Goal: Task Accomplishment & Management: Manage account settings

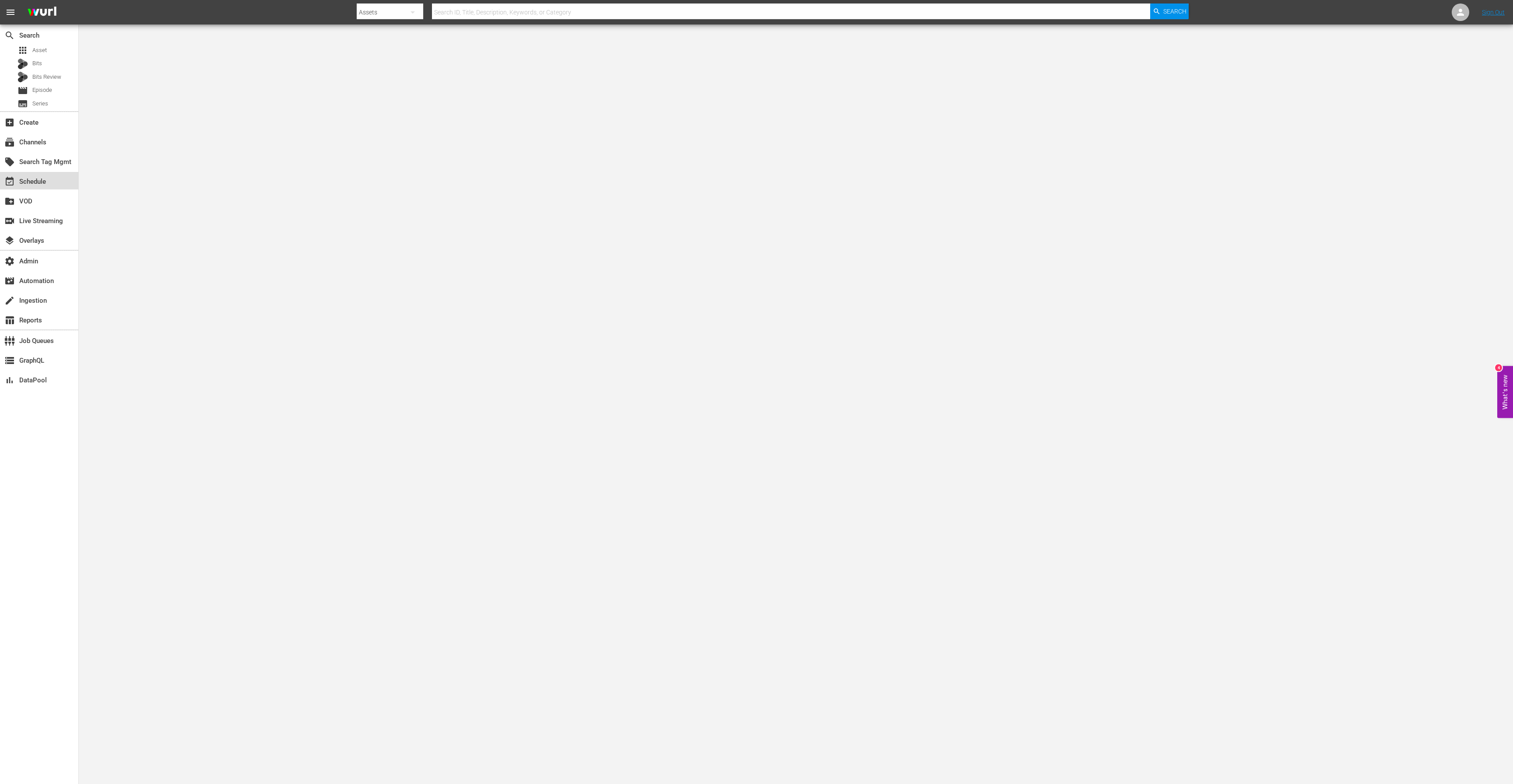
click at [39, 181] on div "event_available Schedule" at bounding box center [24, 180] width 49 height 8
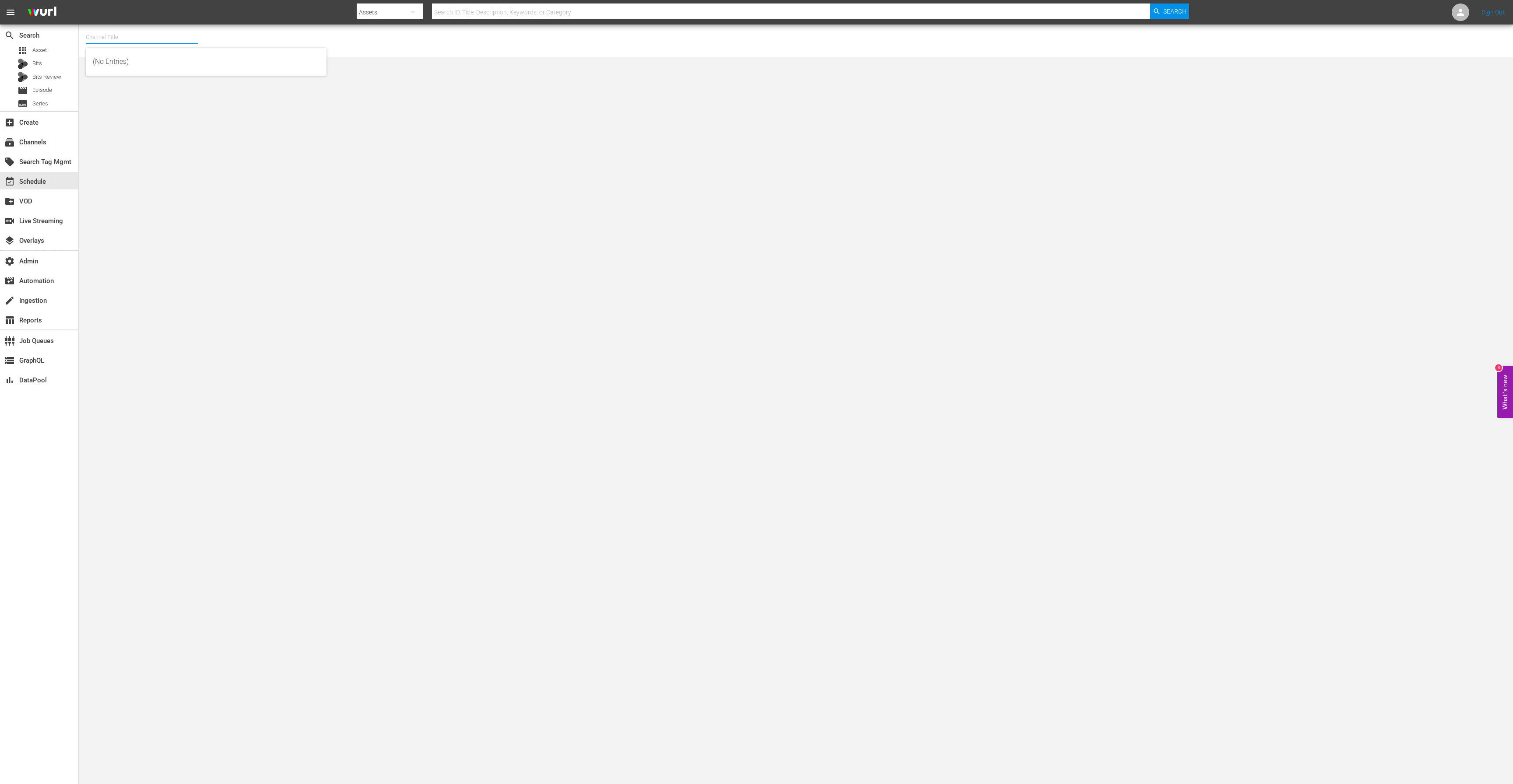
click at [123, 35] on input "text" at bounding box center [142, 37] width 112 height 21
type input "amc"
click at [115, 33] on input "amc" at bounding box center [142, 37] width 112 height 21
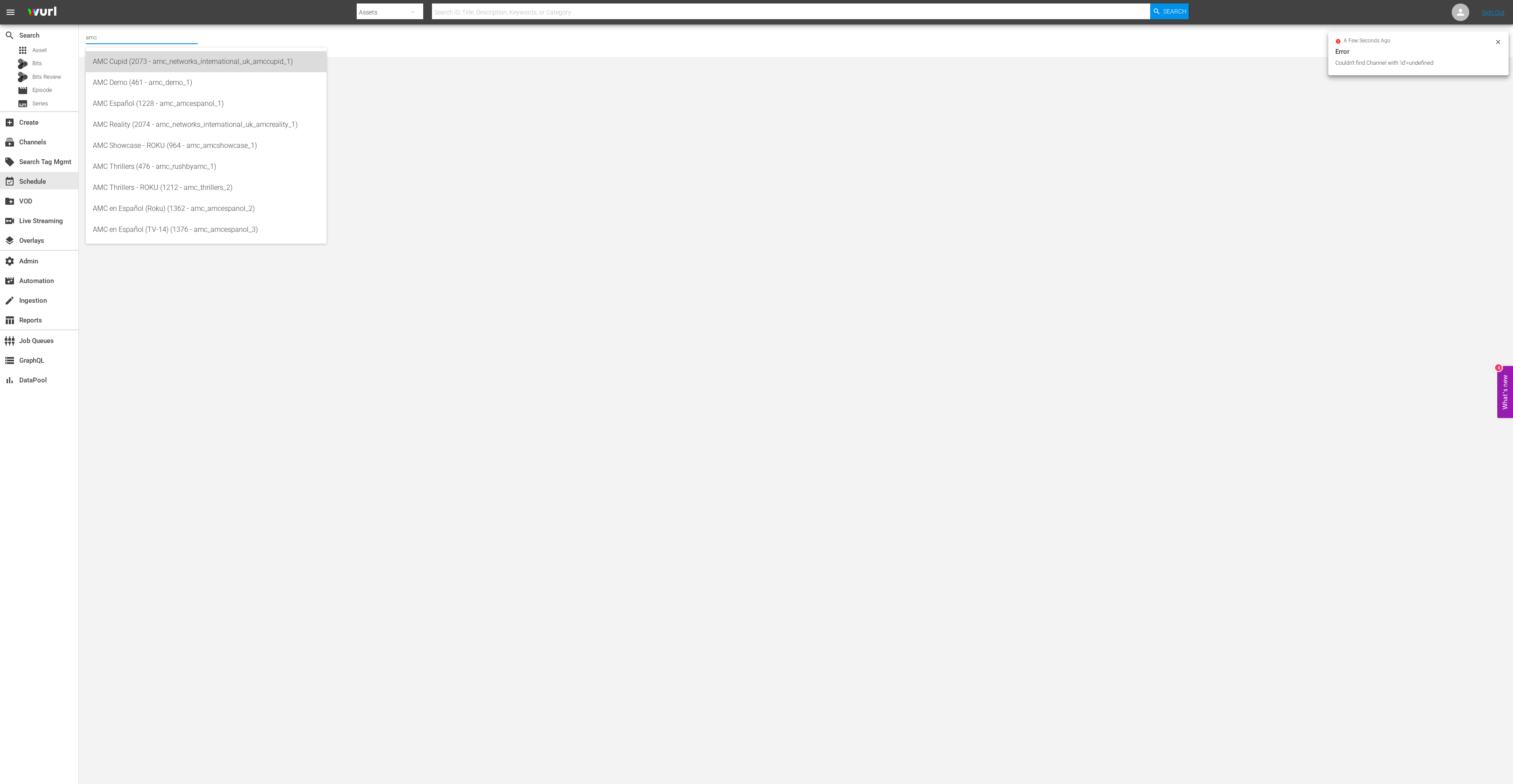
click at [119, 55] on div "AMC Cupid (2073 - amc_networks_international_uk_amccupid_1)" at bounding box center [206, 62] width 227 height 21
type input "AMC Cupid (2073 - amc_networks_international_uk_amccupid_1)"
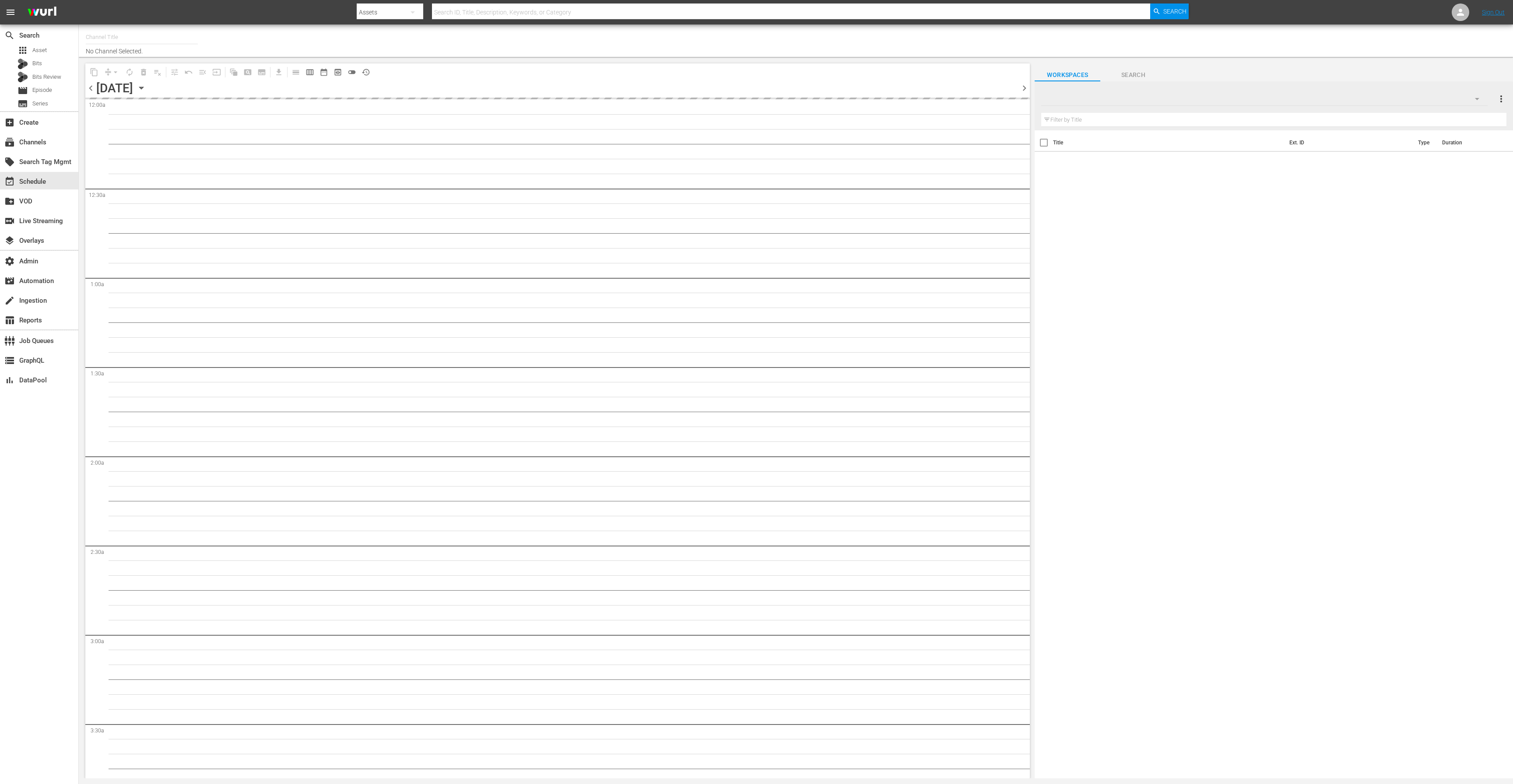
type input "Autentic History (1501)"
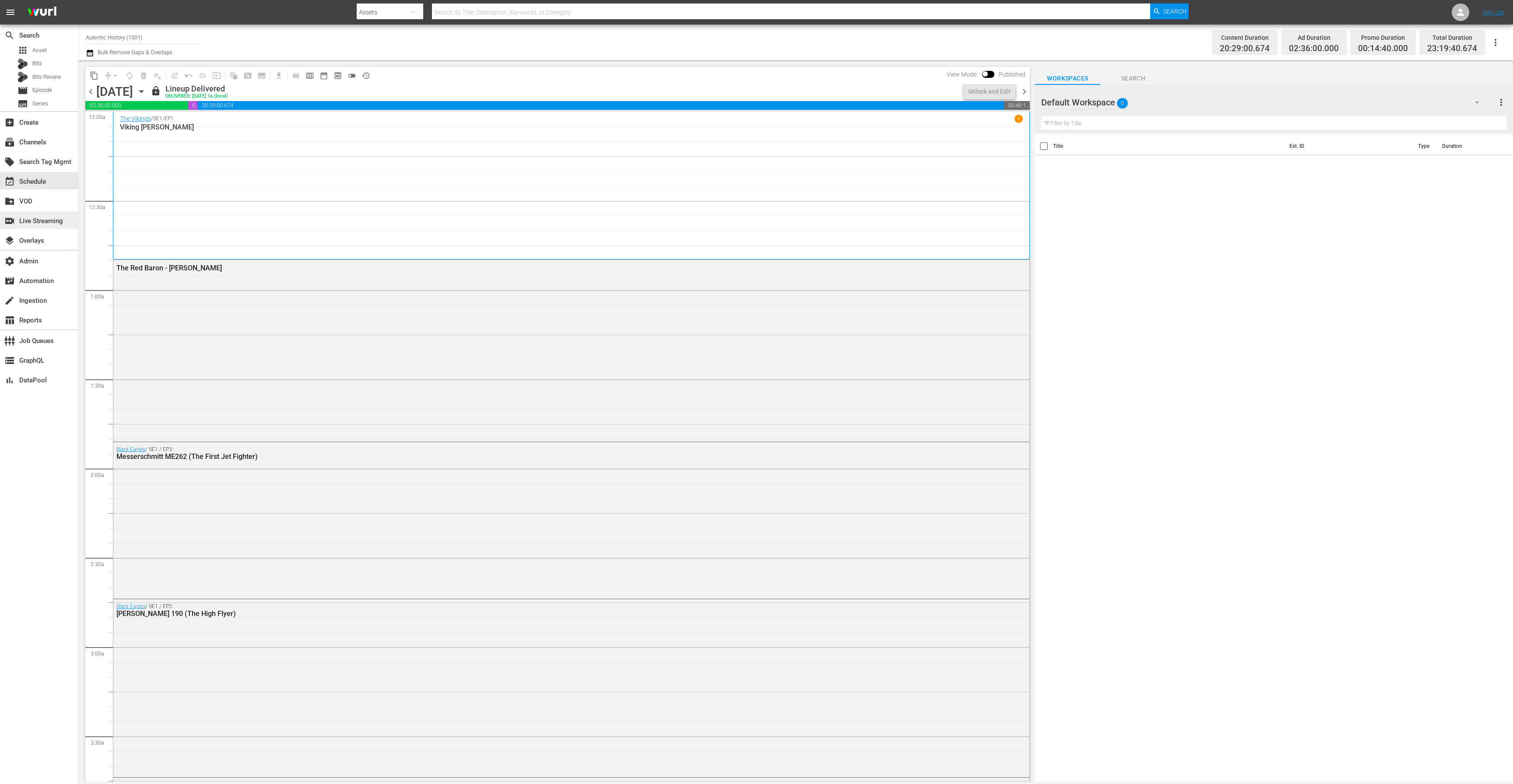
click at [49, 219] on div "switch_video Live Streaming" at bounding box center [24, 219] width 49 height 8
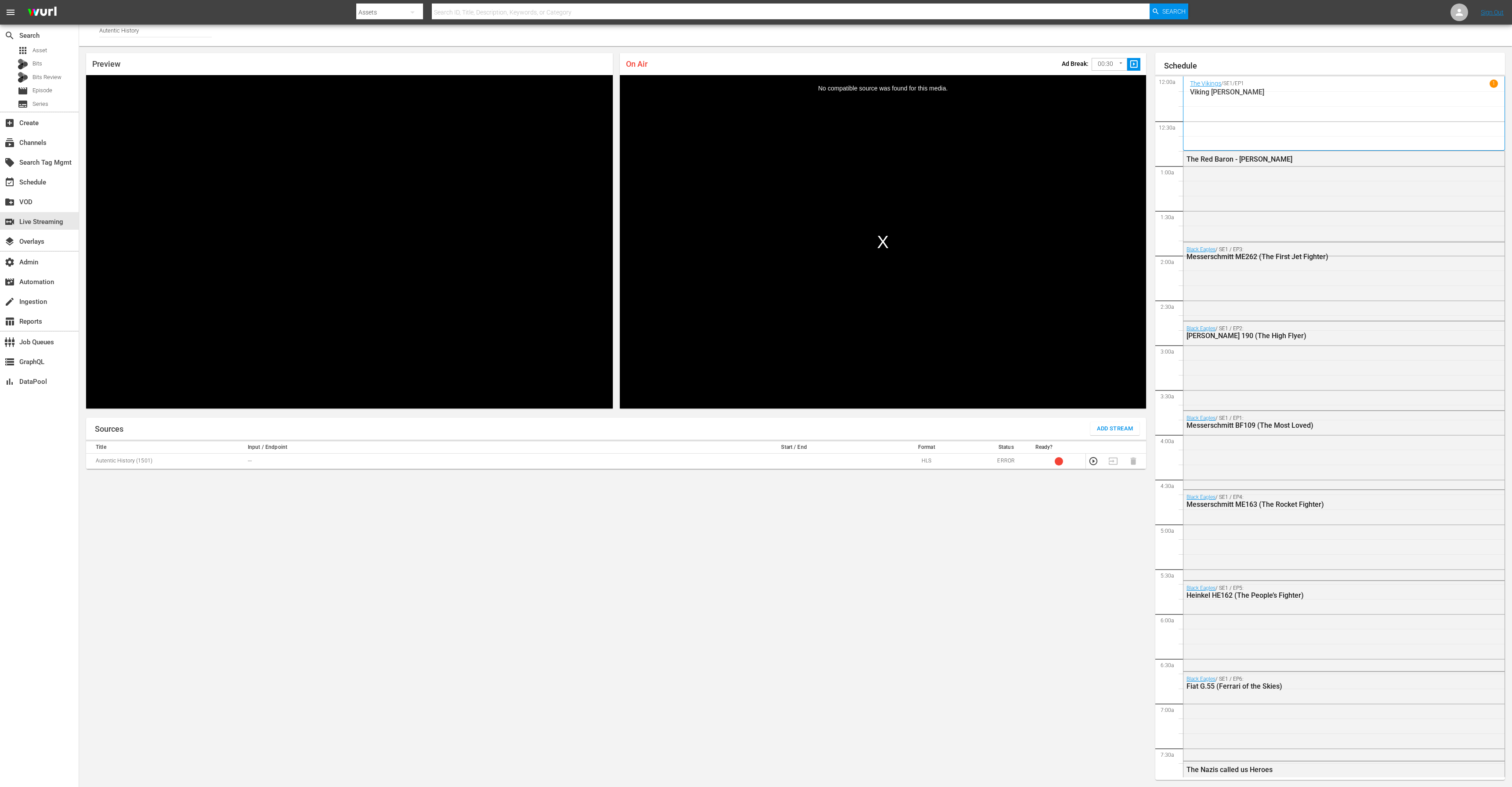
scroll to position [1464, 0]
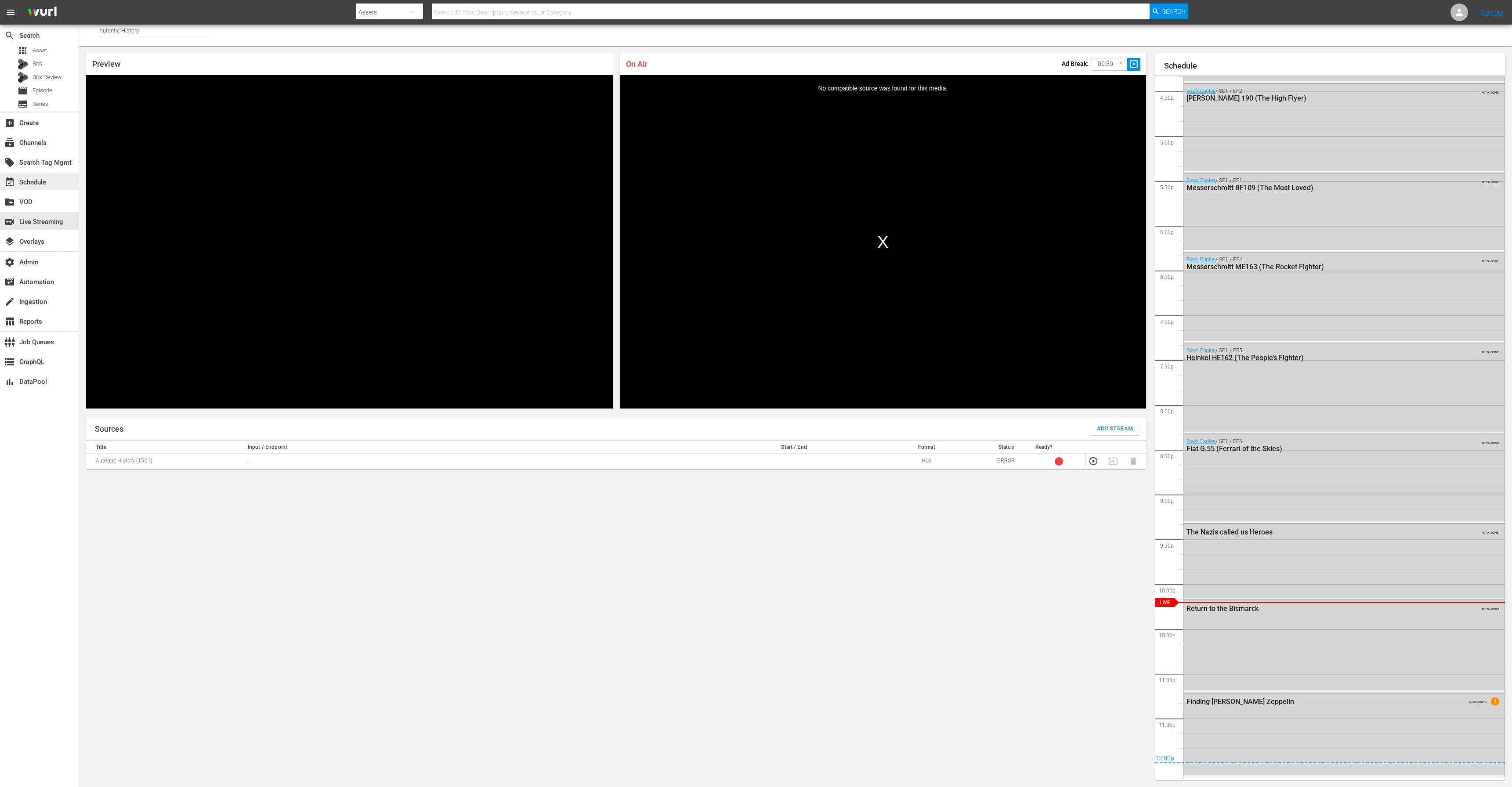
click at [42, 184] on div "event_available Schedule" at bounding box center [24, 180] width 49 height 8
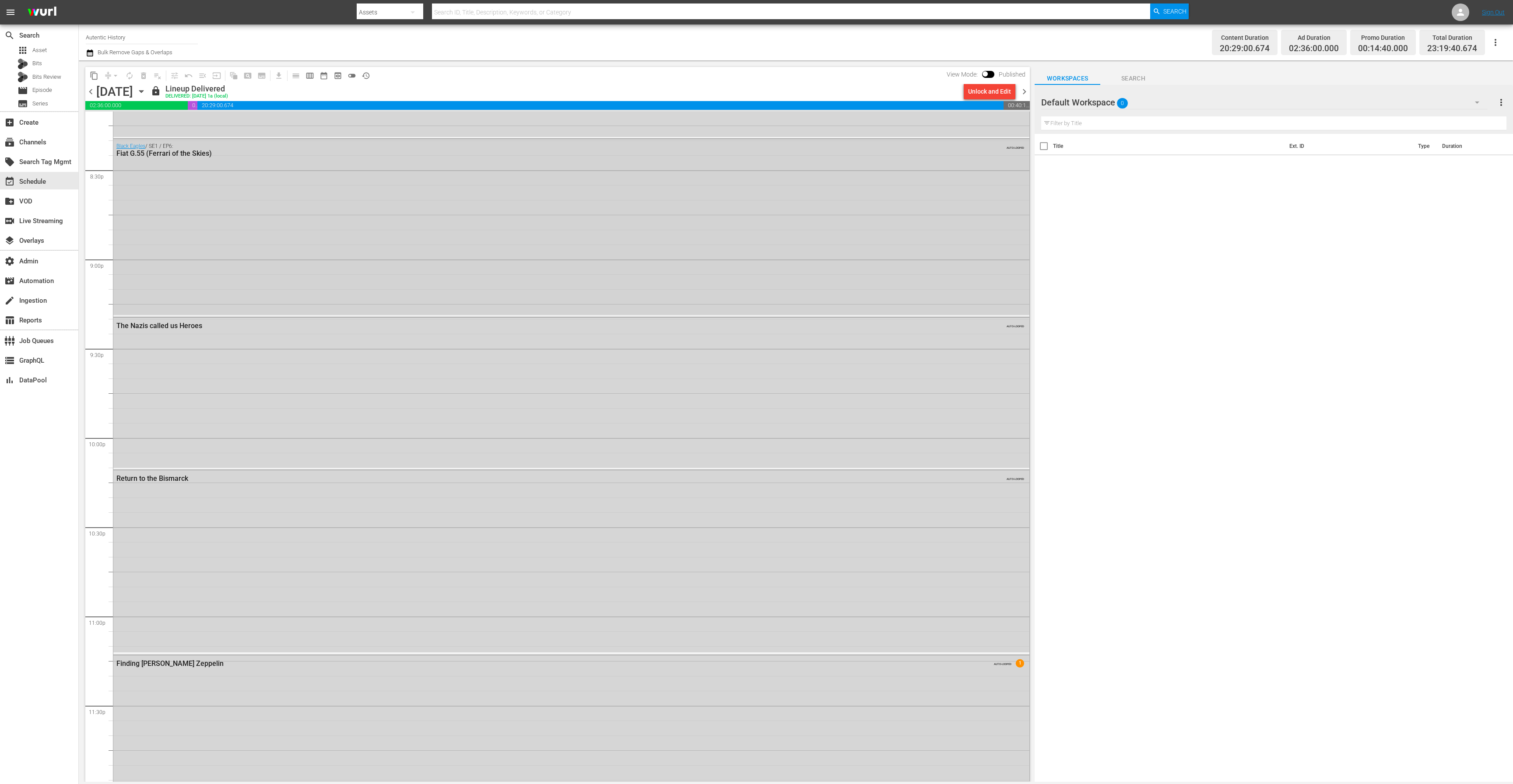
scroll to position [3643, 0]
click at [217, 389] on div "The Nazis called us Heroes AUTO-LOOPED" at bounding box center [571, 351] width 916 height 150
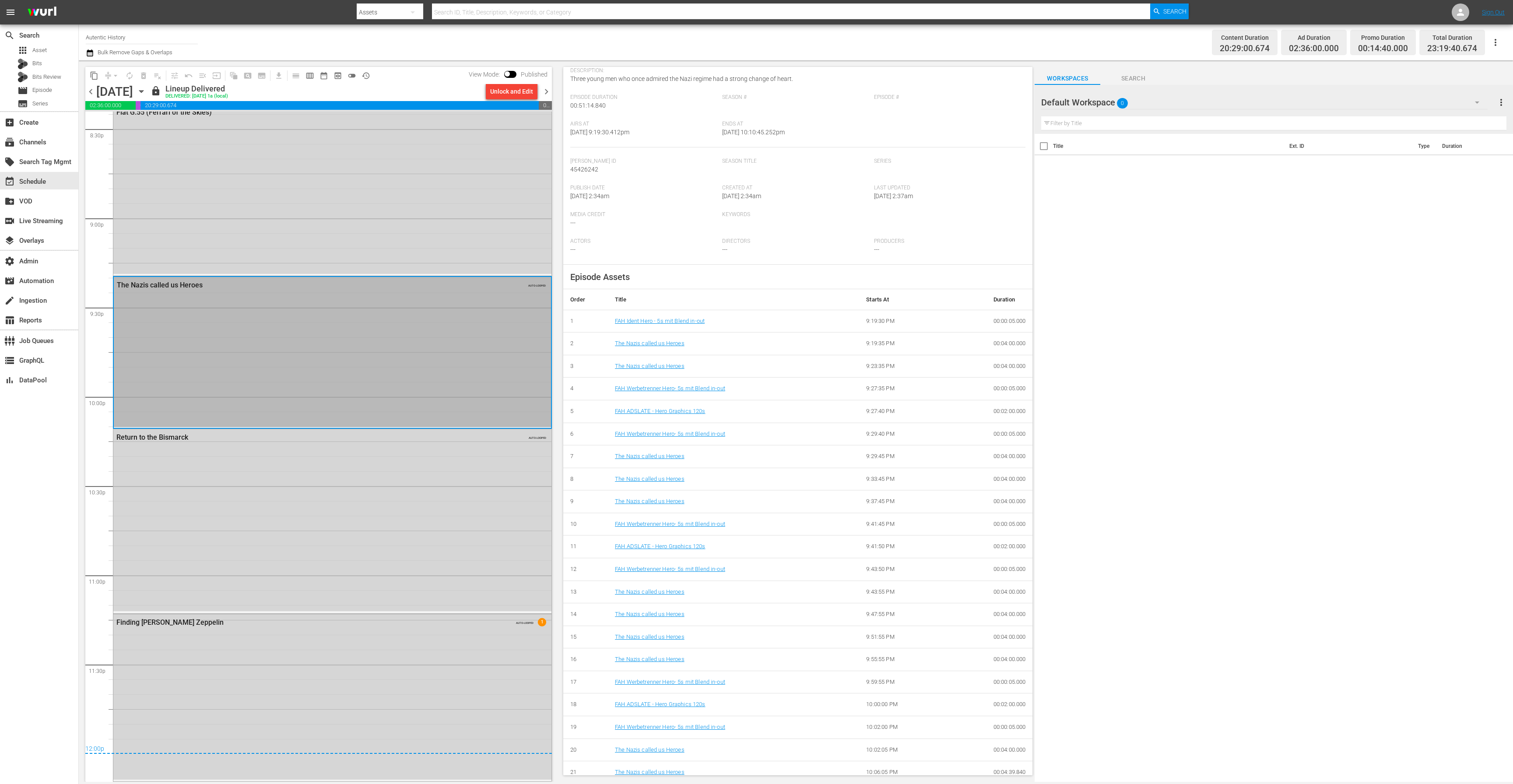
scroll to position [94, 0]
click at [425, 526] on div "Return to the Bismarck AUTO-LOOPED" at bounding box center [332, 520] width 438 height 182
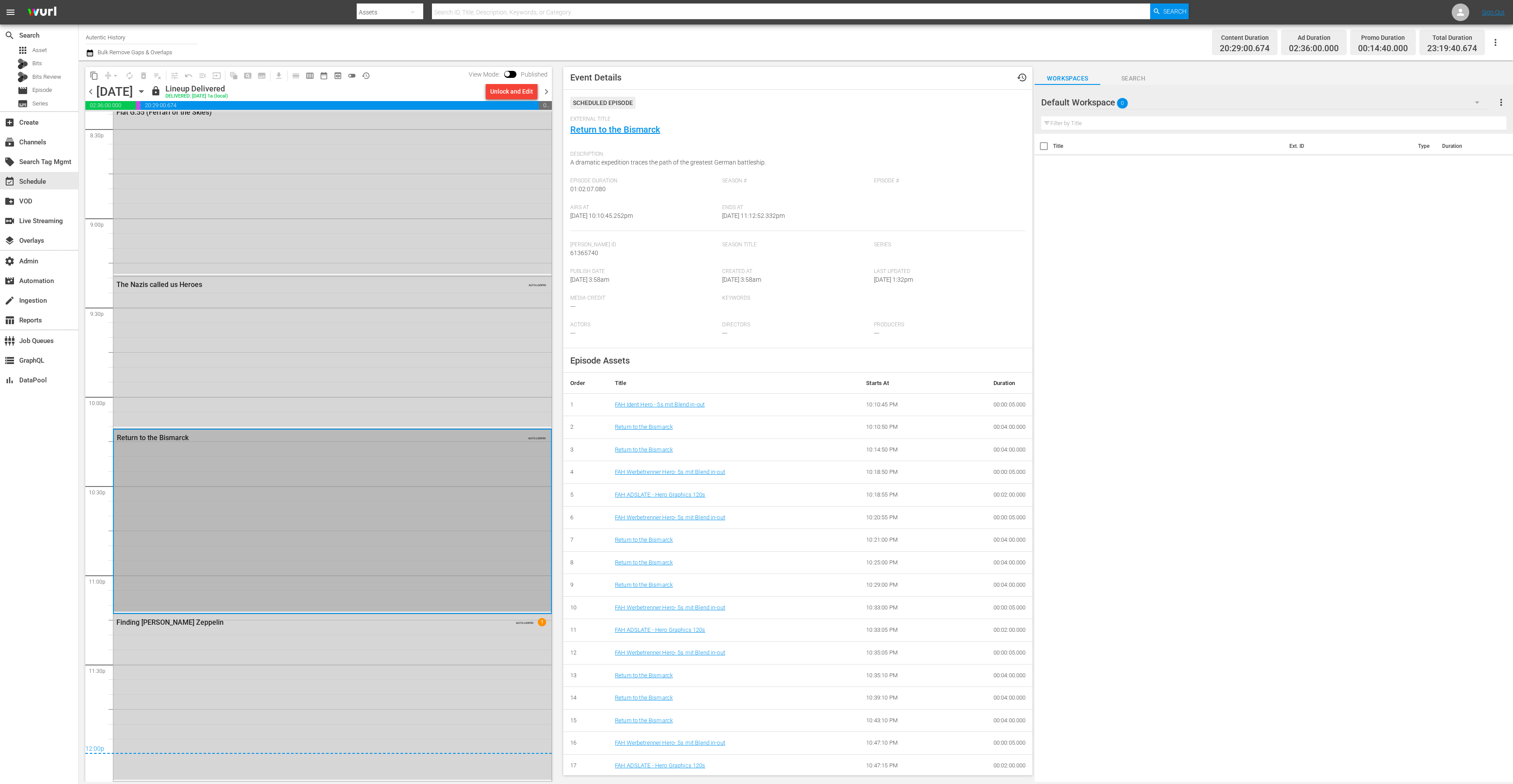
scroll to position [4, 0]
click at [343, 353] on div "The Nazis called us Heroes AUTO-LOOPED" at bounding box center [332, 351] width 438 height 150
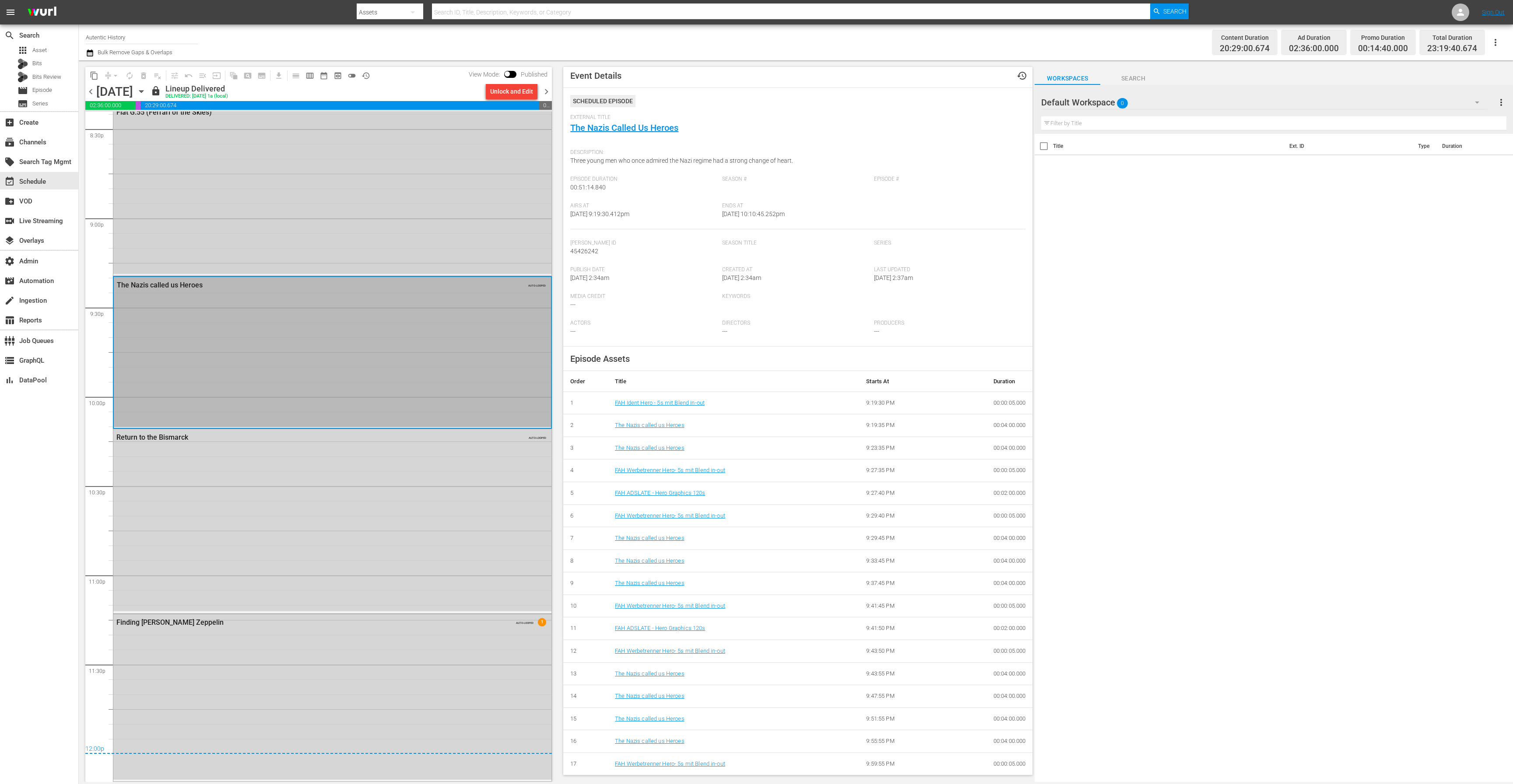
click at [350, 237] on div "Black Eagles / SE1 / EP6: Fiat G.55 (Ferrari of the Skies) AUTO-LOOPED" at bounding box center [332, 186] width 438 height 176
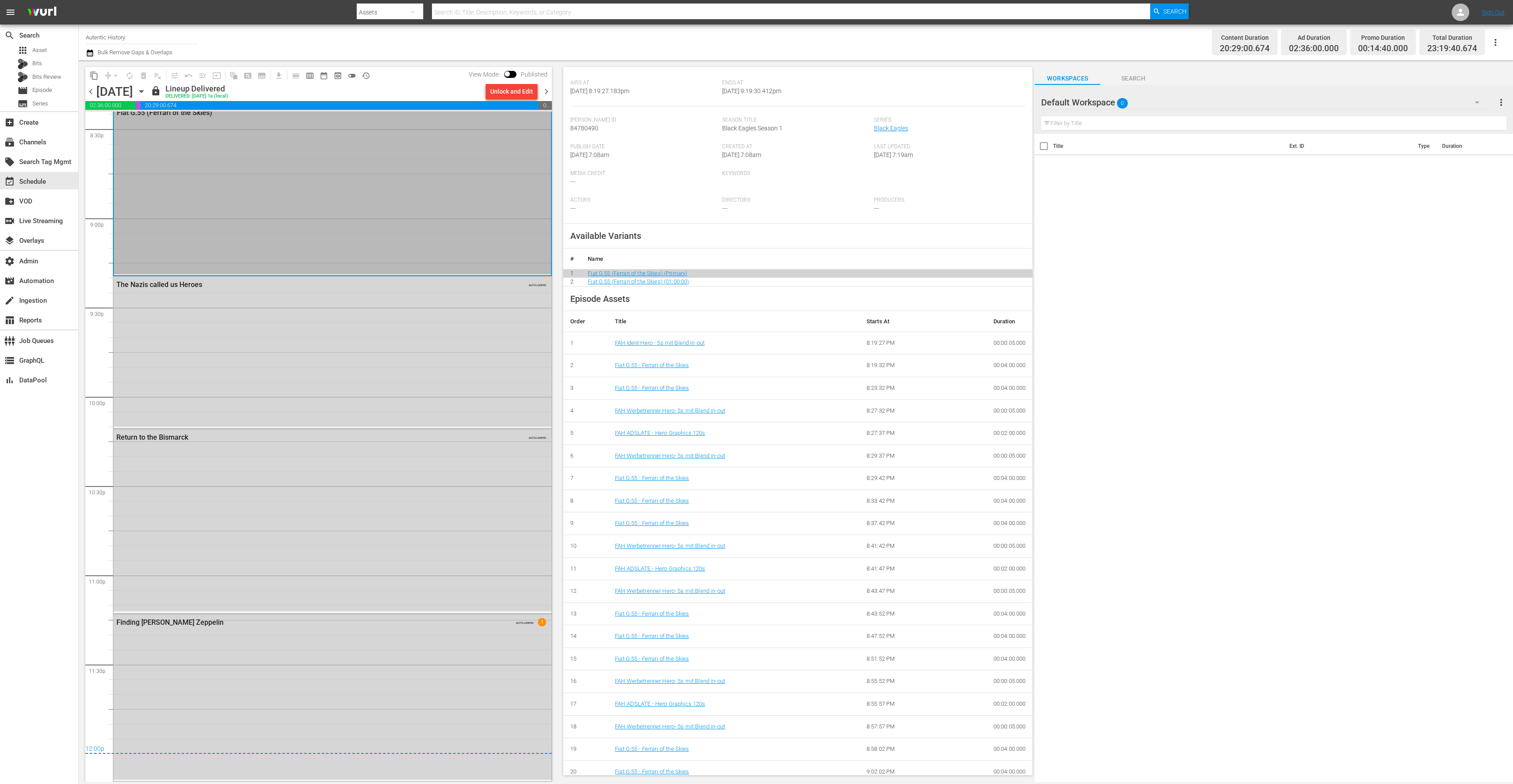
scroll to position [270, 0]
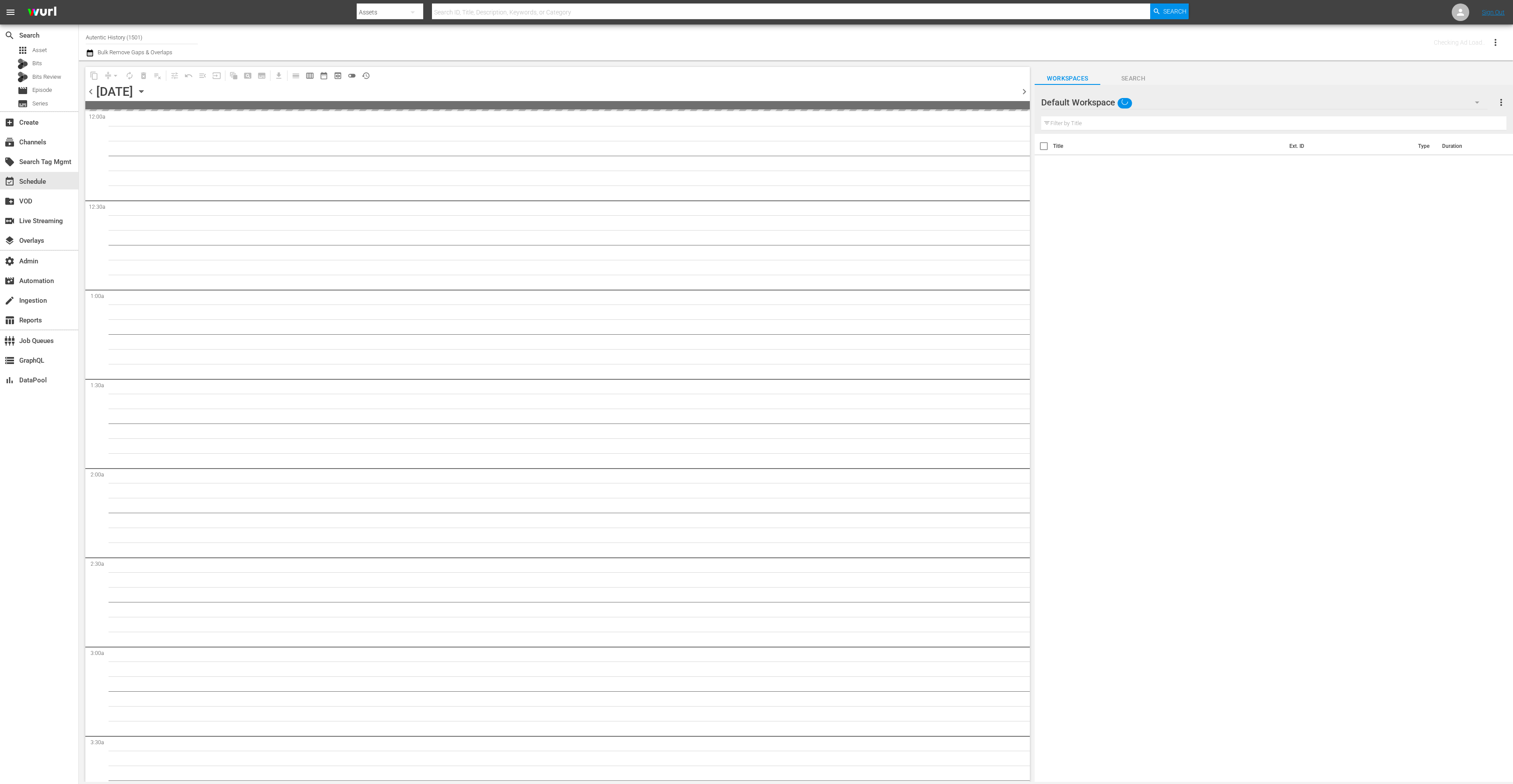
type input "Autentic History (1501)"
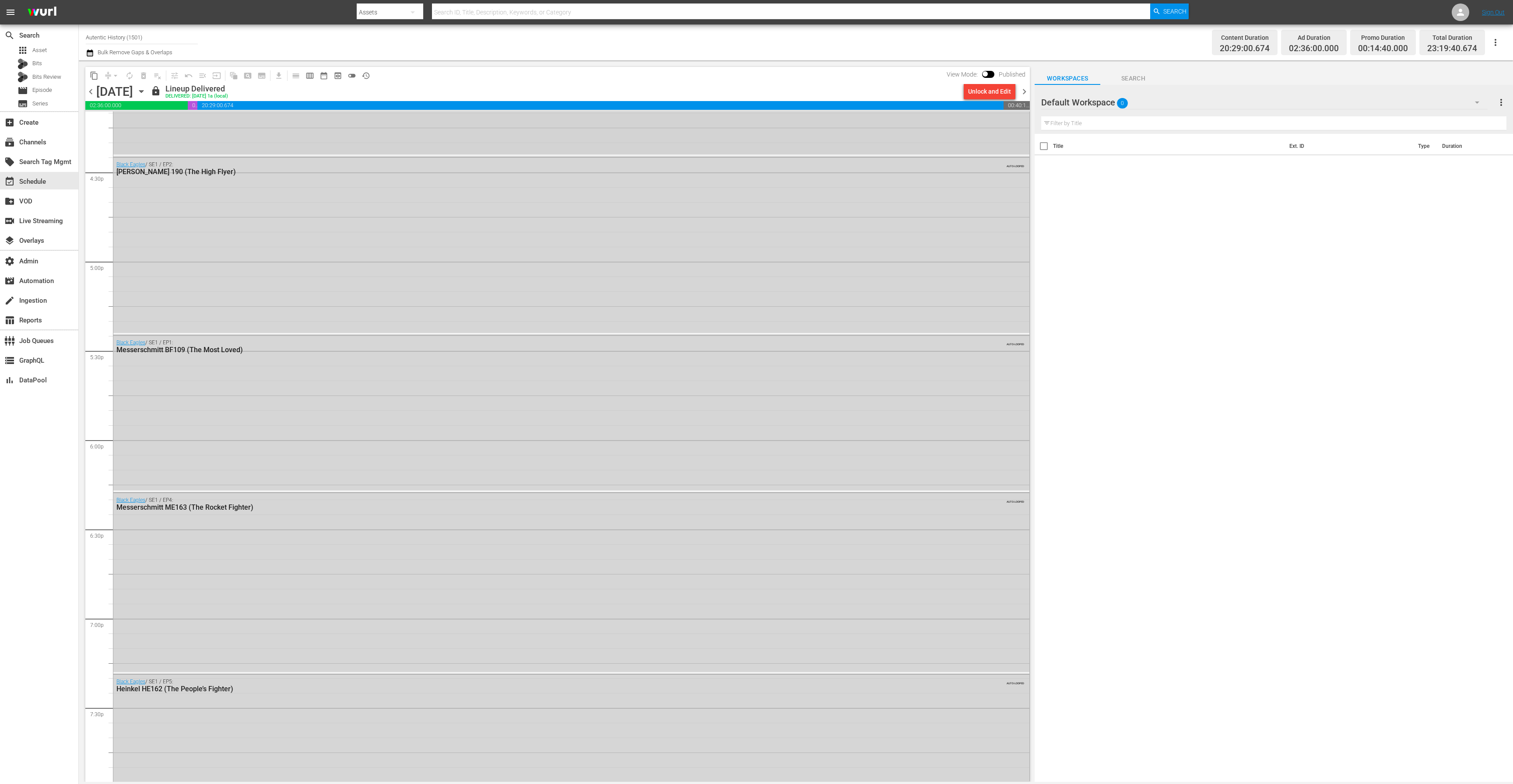
scroll to position [2887, 0]
click at [226, 274] on div "Black Eagles / SE1 / EP2: Focke-Wulf 190 (The High Flyer) AUTO-LOOPED" at bounding box center [571, 244] width 916 height 176
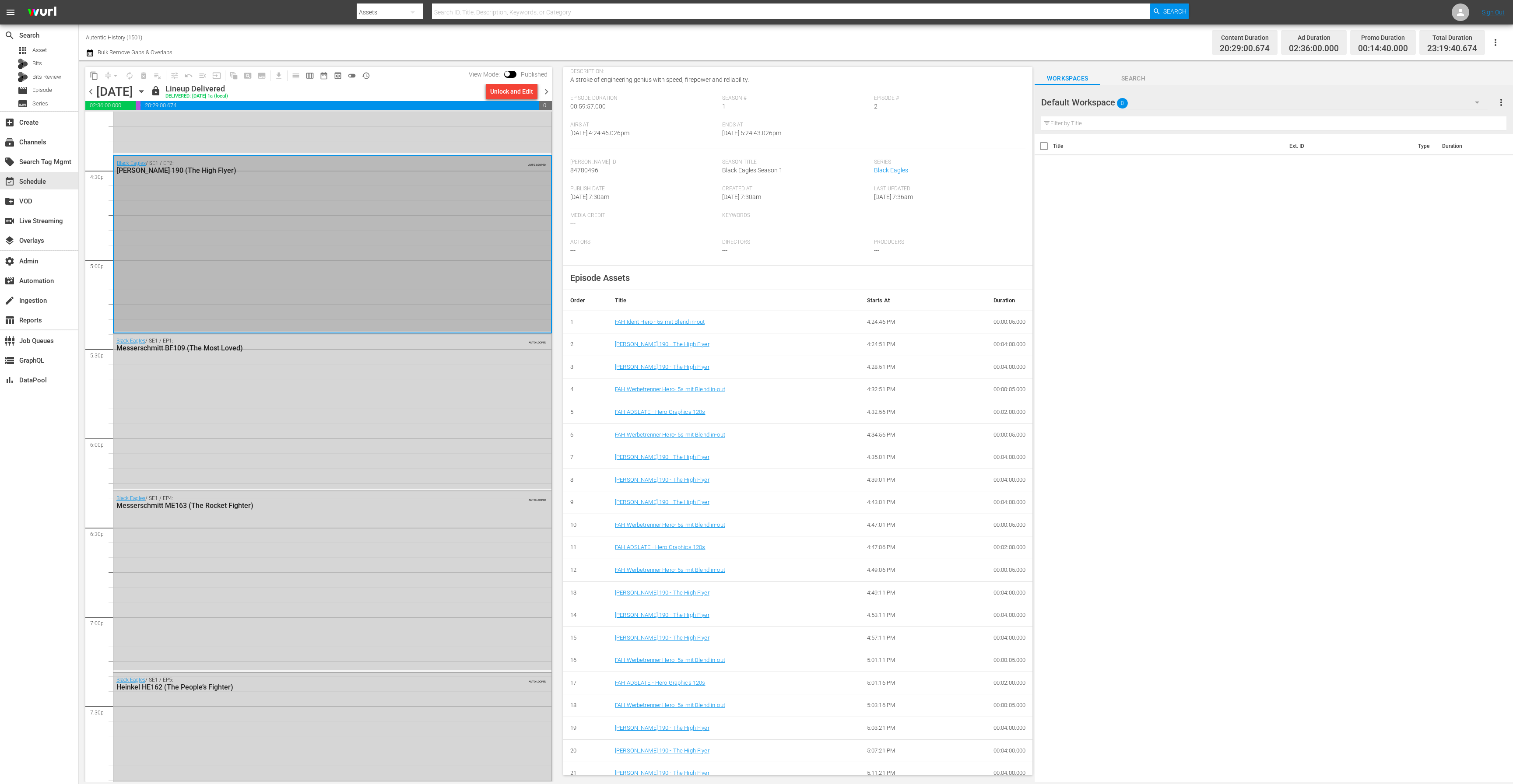
scroll to position [207, 0]
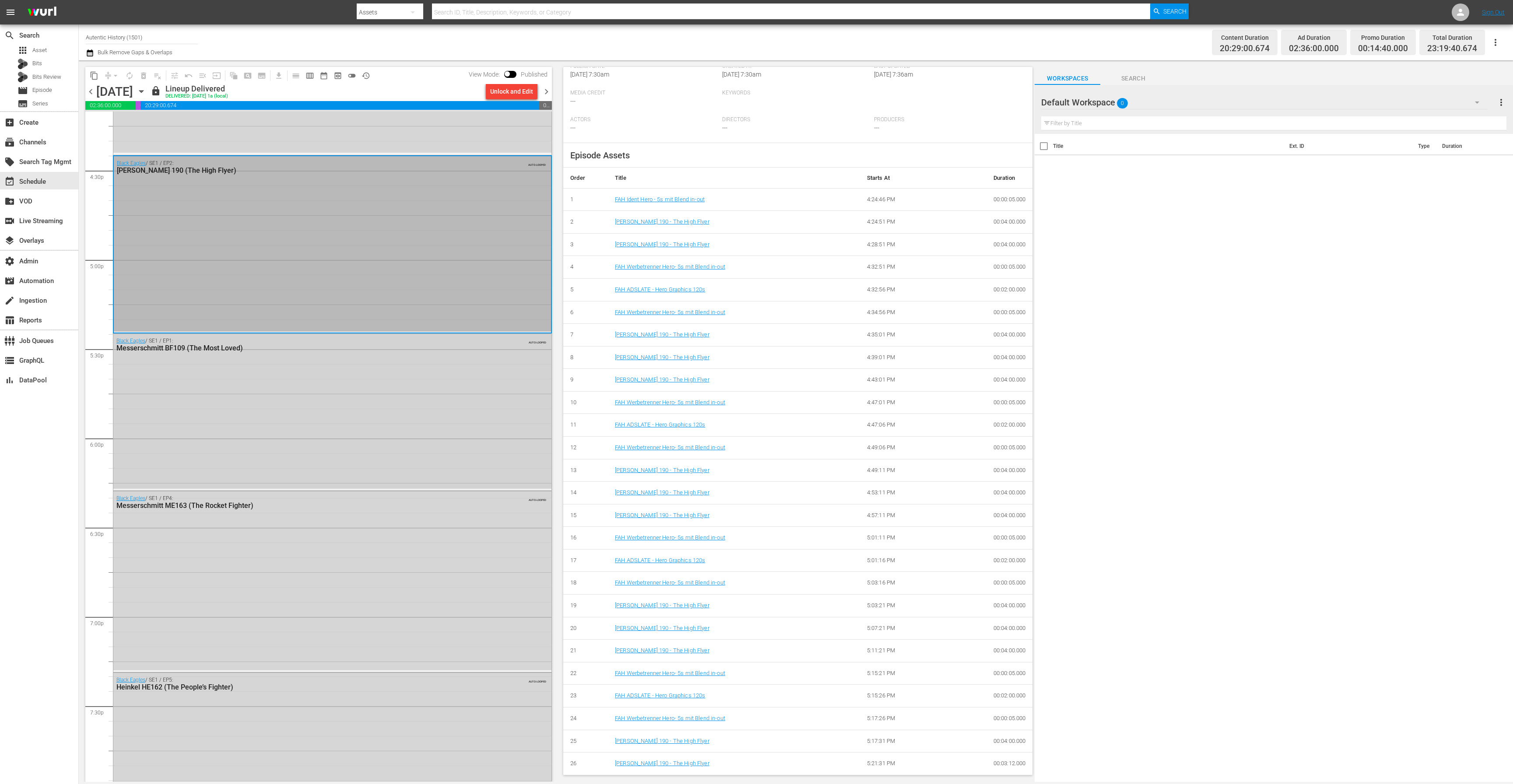
click at [379, 388] on div "Black Eagles / SE1 / EP1: Messerschmitt BF109 (The Most Loved) AUTO-LOOPED" at bounding box center [332, 412] width 438 height 155
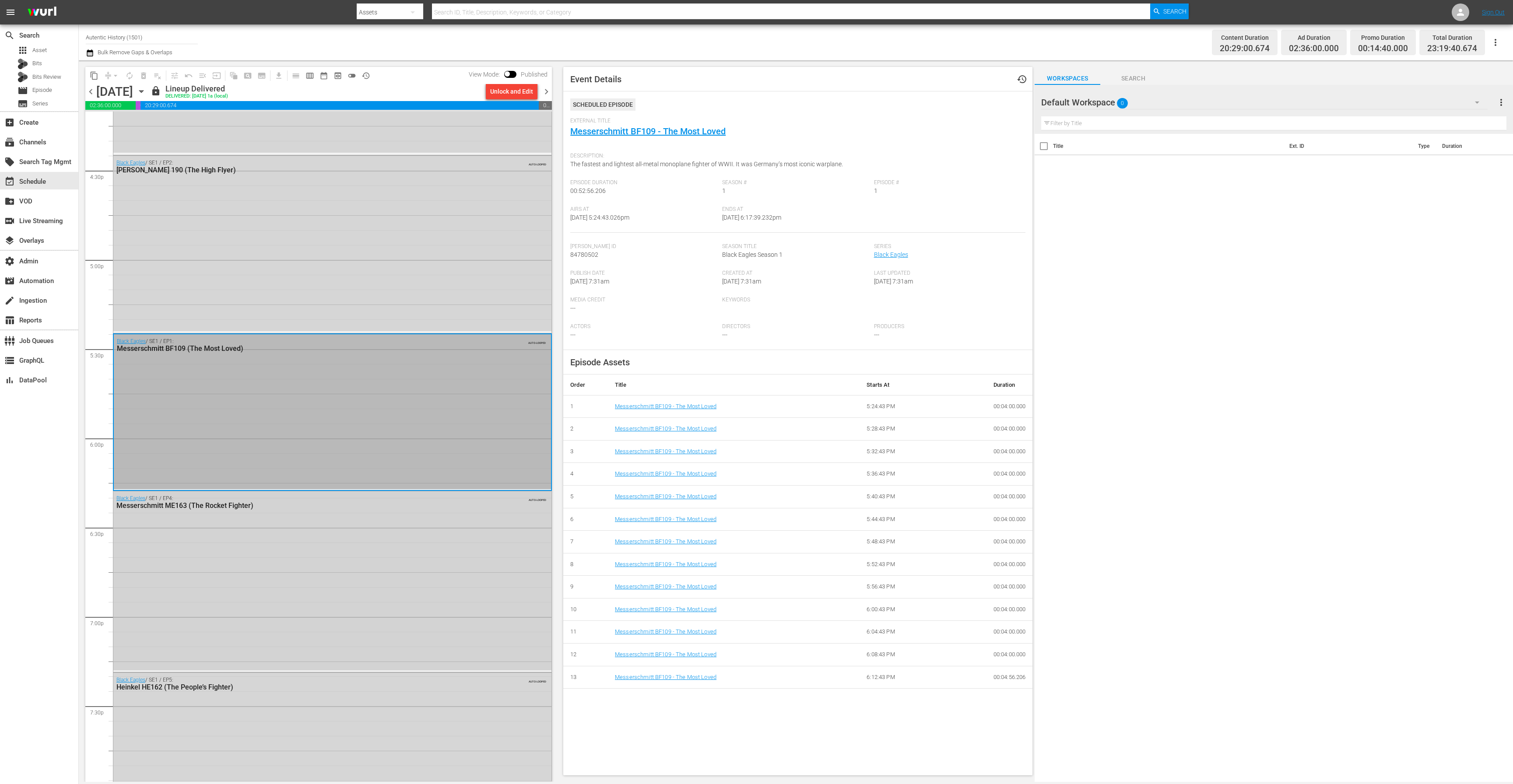
click at [439, 527] on div "Black Eagles / SE1 / EP4: Messerschmitt ME163 (The Rocket Fighter) AUTO-LOOPED" at bounding box center [332, 581] width 438 height 179
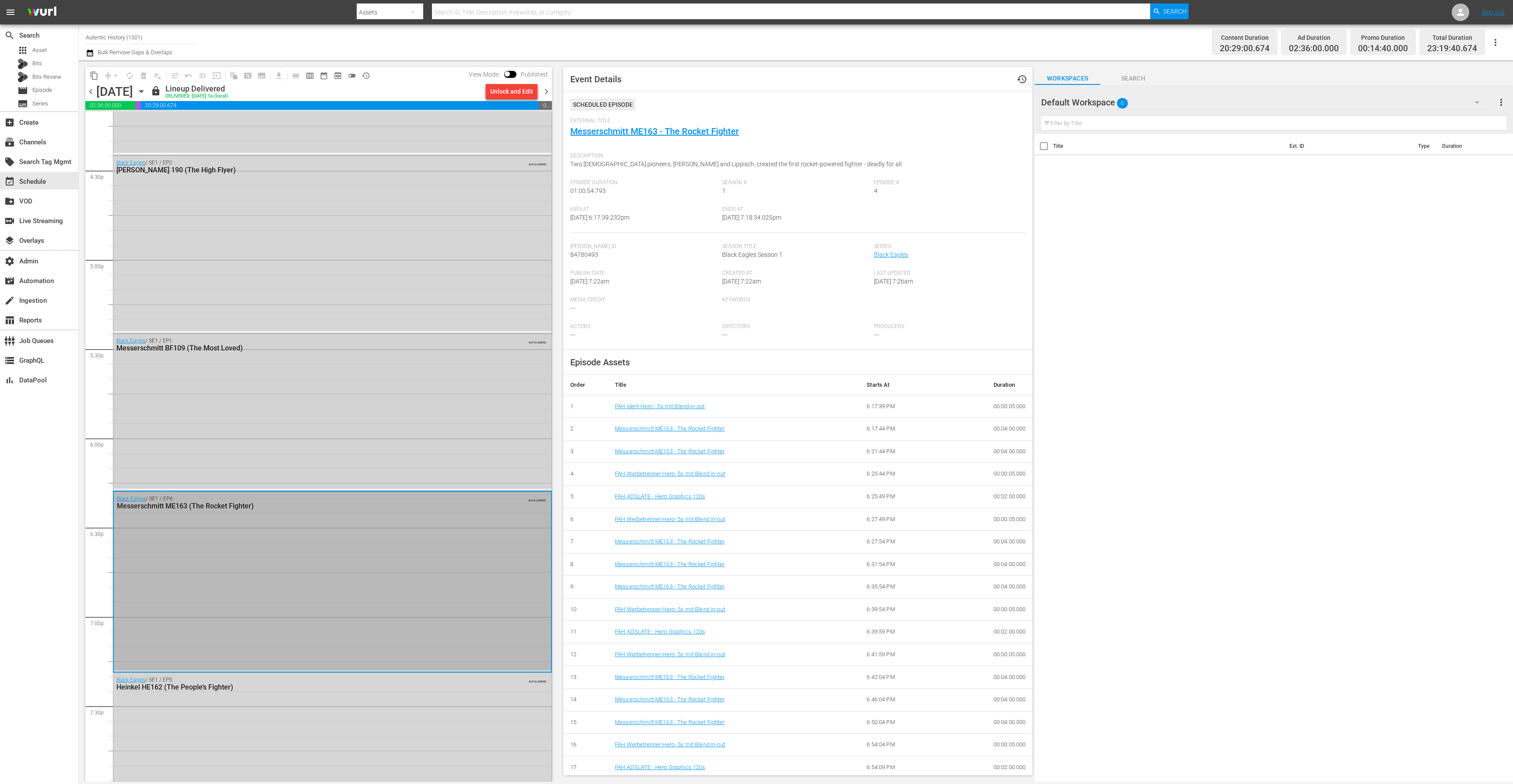
click at [382, 449] on div "Black Eagles / SE1 / EP1: Messerschmitt BF109 (The Most Loved) AUTO-LOOPED" at bounding box center [332, 412] width 438 height 155
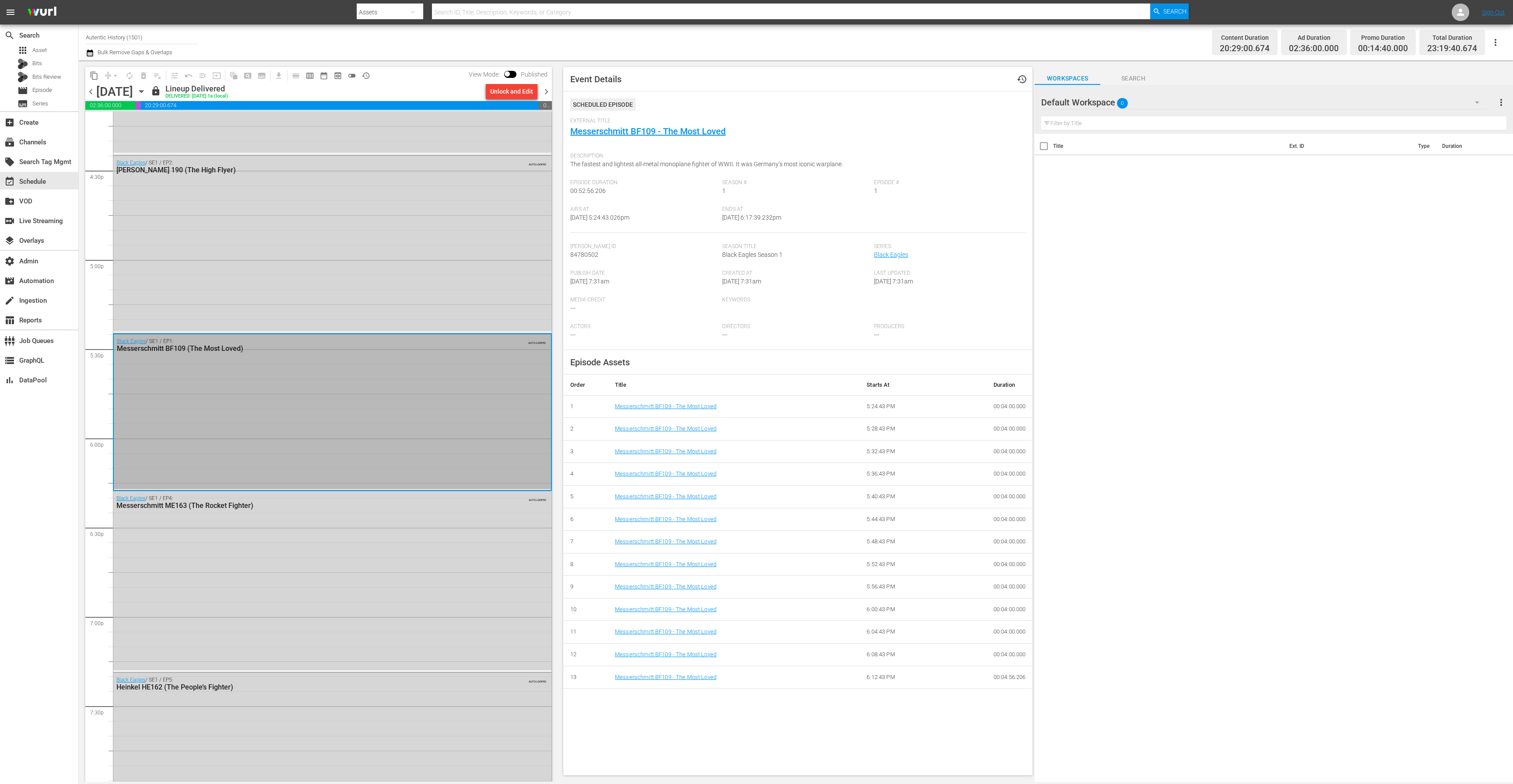
click at [1501, 104] on span "more_vert" at bounding box center [1501, 102] width 11 height 11
click at [1493, 44] on icon "button" at bounding box center [1495, 42] width 11 height 11
click at [1243, 100] on div "Default Workspace 0" at bounding box center [1265, 103] width 446 height 25
click at [1497, 45] on div "Default Workspace (0)" at bounding box center [757, 392] width 1513 height 784
click at [365, 76] on span "history_outlined" at bounding box center [365, 75] width 9 height 9
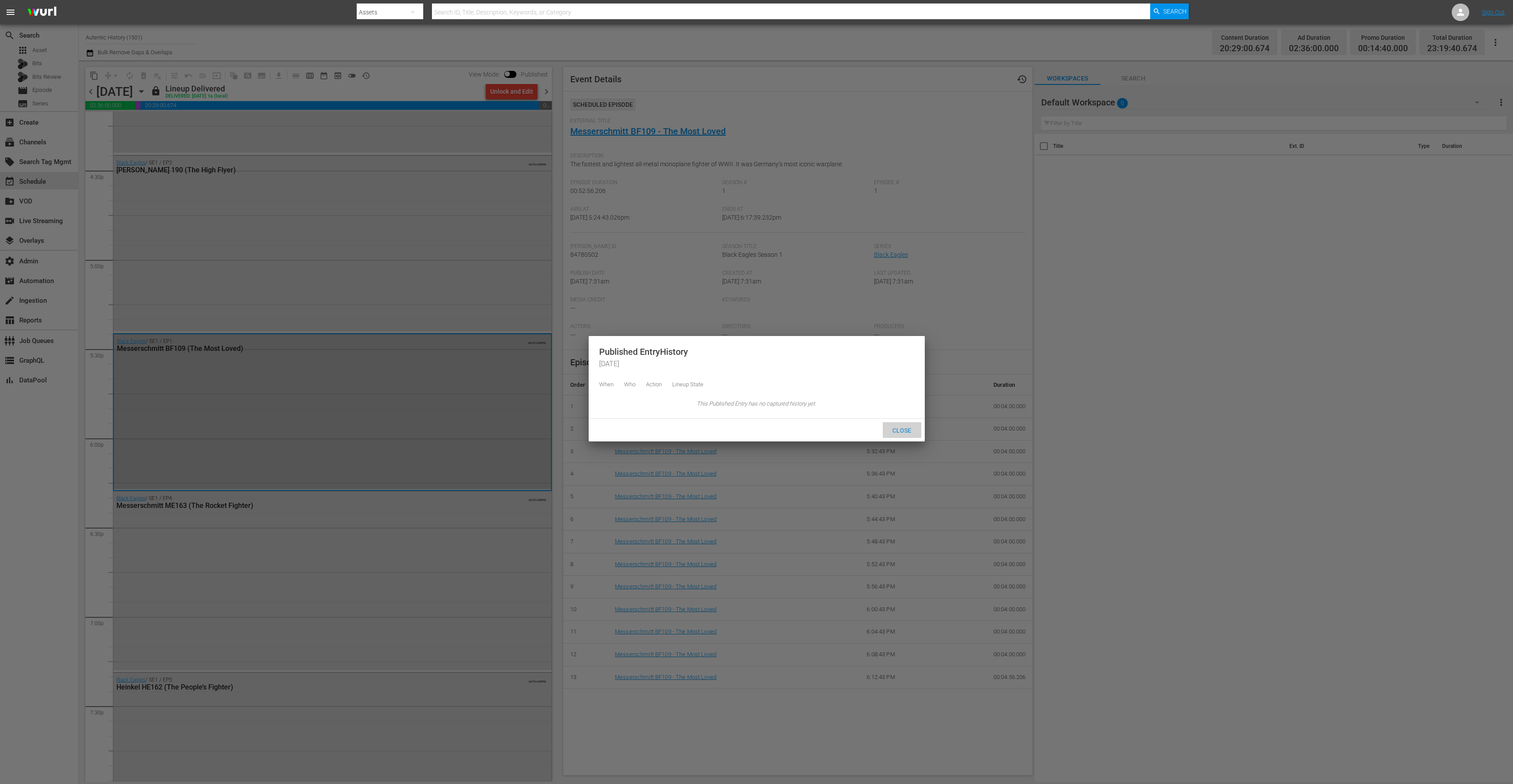
click at [911, 434] on span "Close" at bounding box center [902, 430] width 33 height 7
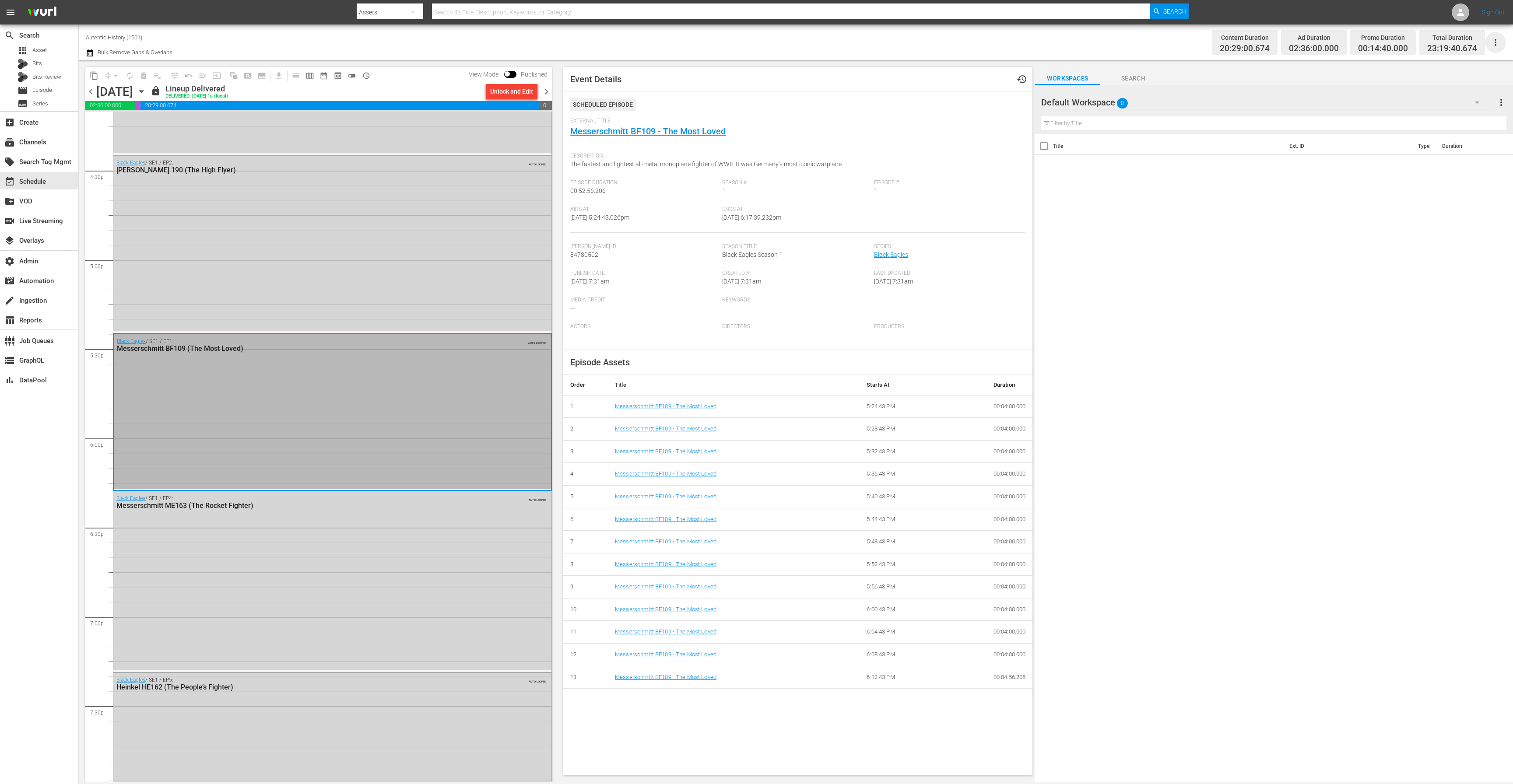
click at [1495, 45] on icon "button" at bounding box center [1495, 42] width 2 height 7
click at [1393, 224] on div "Title Ext. ID Type Duration" at bounding box center [1274, 459] width 478 height 650
click at [1502, 102] on span "more_vert" at bounding box center [1501, 102] width 11 height 11
click at [1287, 69] on div "Workspaces Search" at bounding box center [1274, 76] width 478 height 18
click at [399, 391] on div "Black Eagles / SE1 / EP1: Messerschmitt BF109 (The Most Loved) AUTO-LOOPED" at bounding box center [332, 412] width 437 height 155
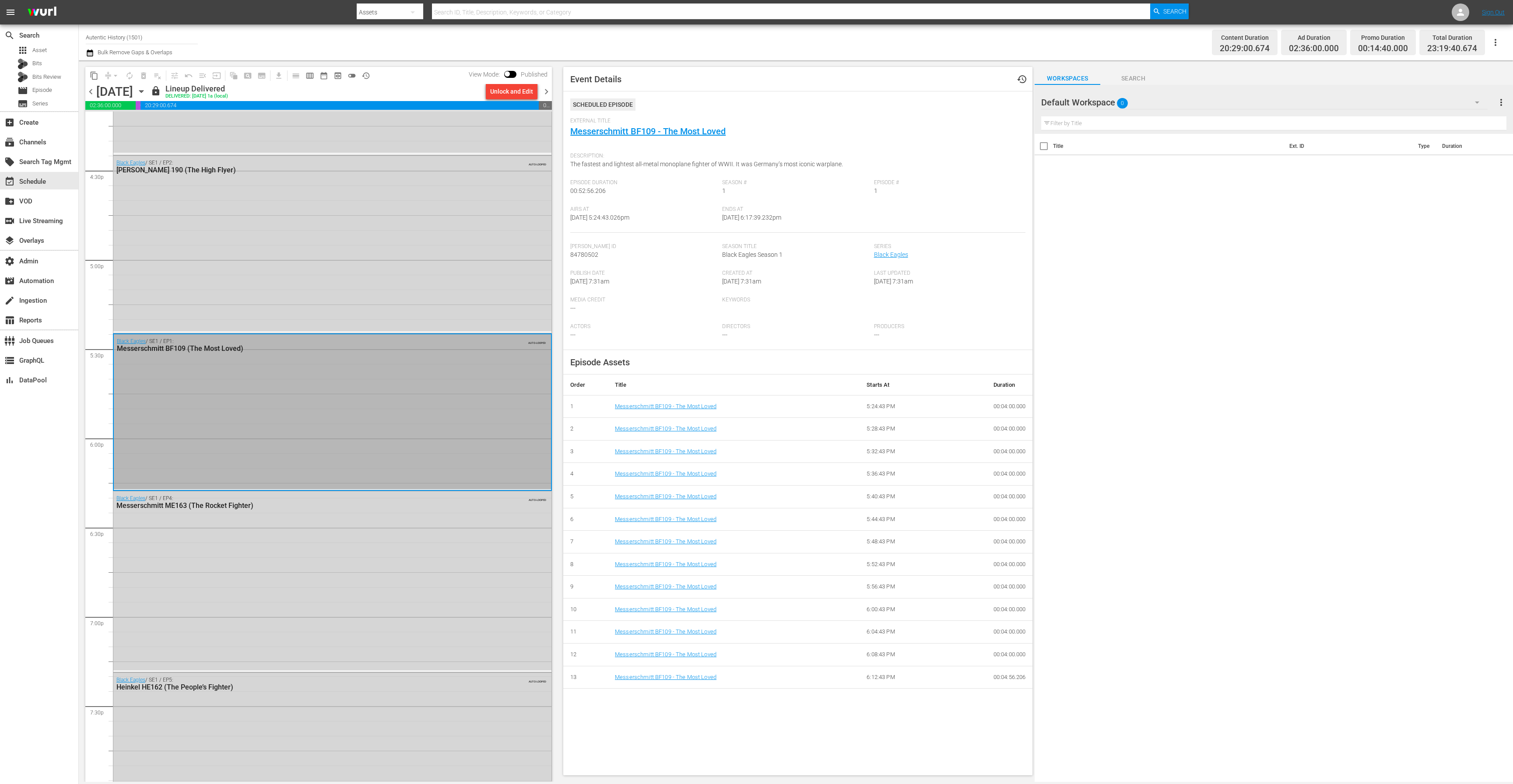
click at [200, 405] on div "Black Eagles / SE1 / EP1: Messerschmitt BF109 (The Most Loved) AUTO-LOOPED" at bounding box center [332, 412] width 437 height 155
copy link "Messerschmitt BF109 - The Most Loved"
click at [681, 133] on link "Messerschmitt BF109 - The Most Loved" at bounding box center [648, 132] width 156 height 11
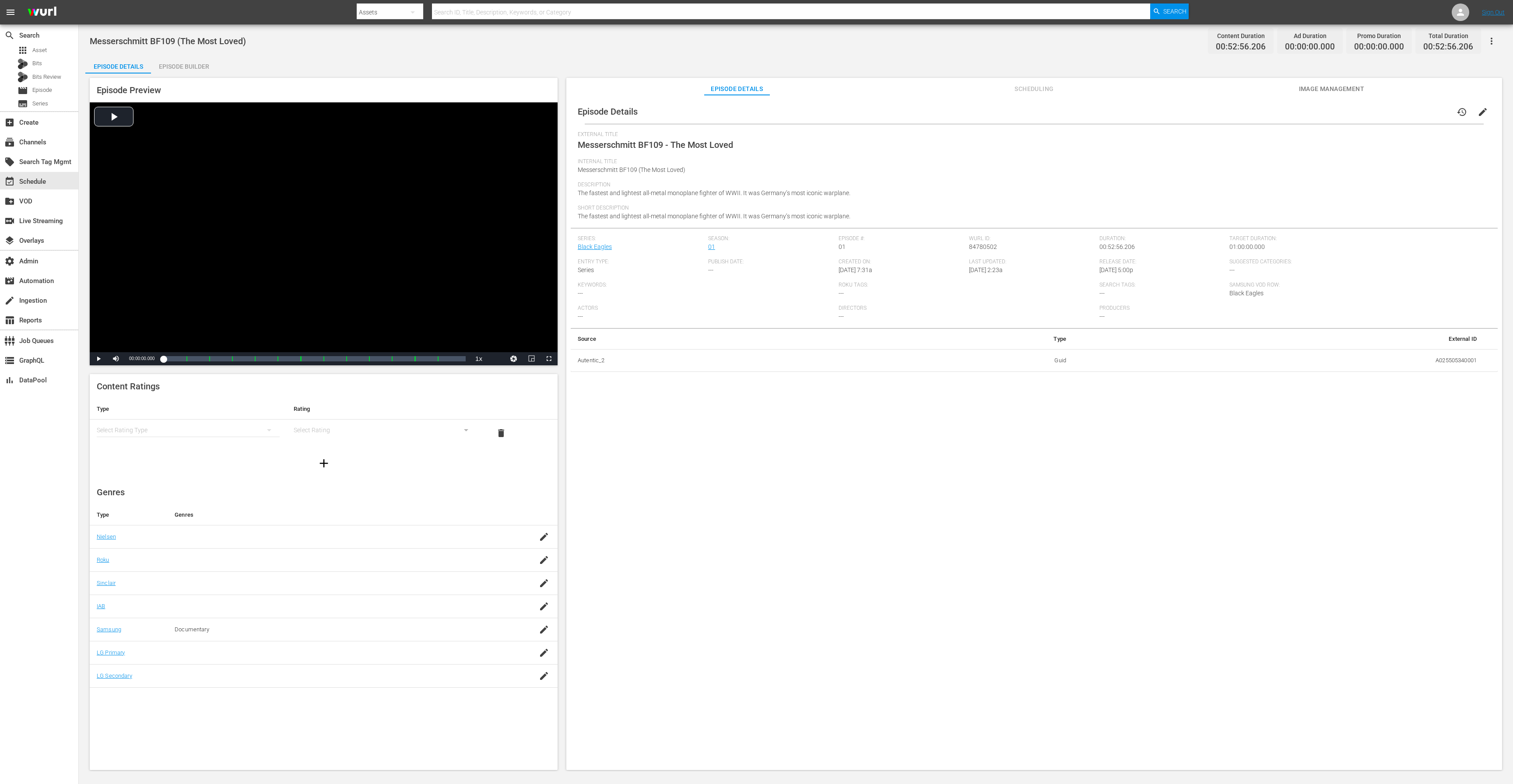
click at [1026, 91] on span "Scheduling" at bounding box center [1034, 89] width 66 height 11
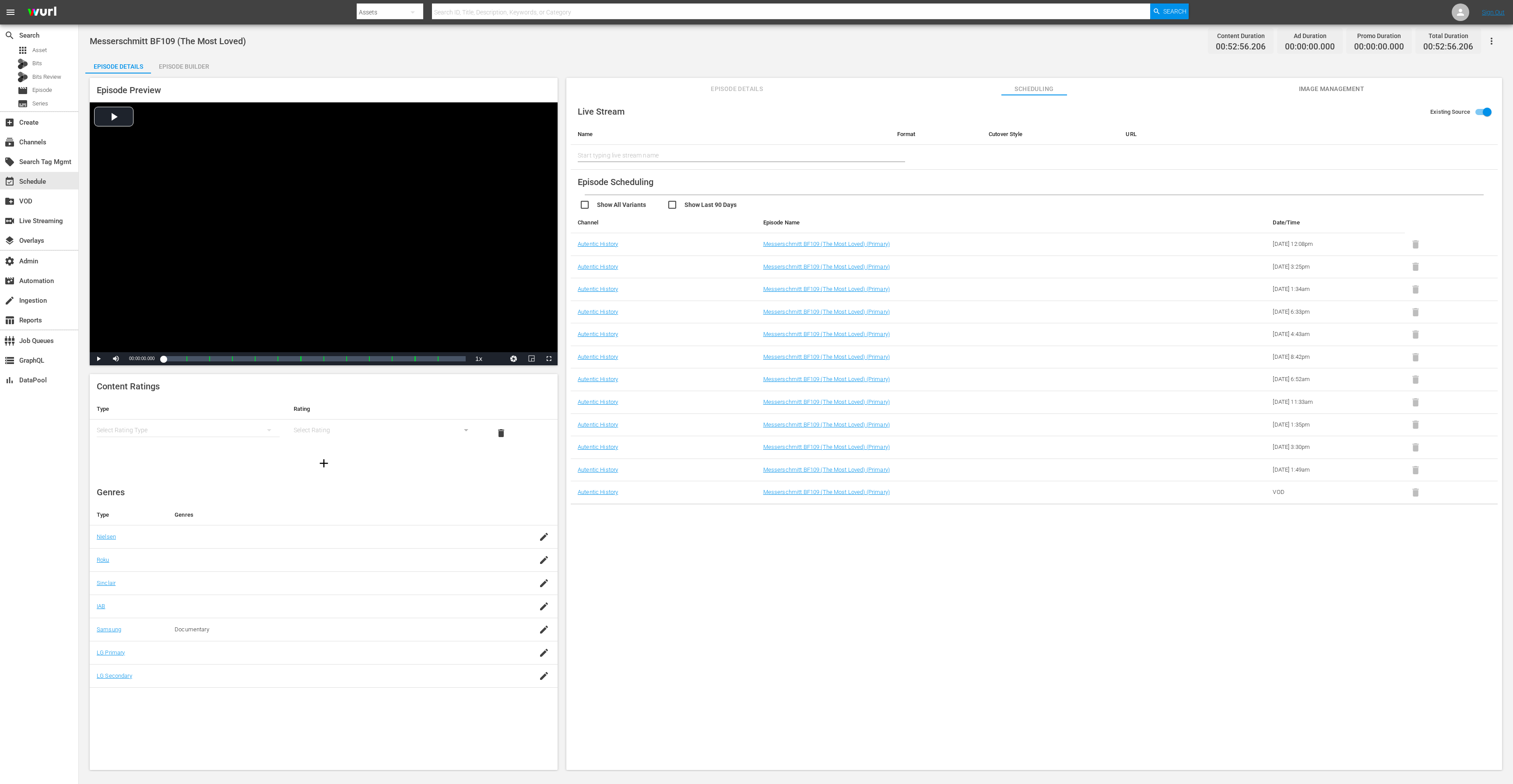
click at [1227, 640] on div "Live Stream Existing Source Name Format Cutover Style URL Start typing live str…" at bounding box center [1034, 437] width 936 height 684
drag, startPoint x: 1333, startPoint y: 470, endPoint x: 574, endPoint y: 241, distance: 792.8
click at [575, 241] on tbody "Autentic History Messerschmitt BF109 (The Most Loved) (Primary) 2025-11-27 12:0…" at bounding box center [1034, 369] width 927 height 271
copy tbody "Autentic History Messerschmitt BF109 (The Most Loved) (Primary) 2025-11-27 12:0…"
click at [866, 571] on div "Live Stream Existing Source Name Format Cutover Style URL Start typing live str…" at bounding box center [1034, 437] width 936 height 684
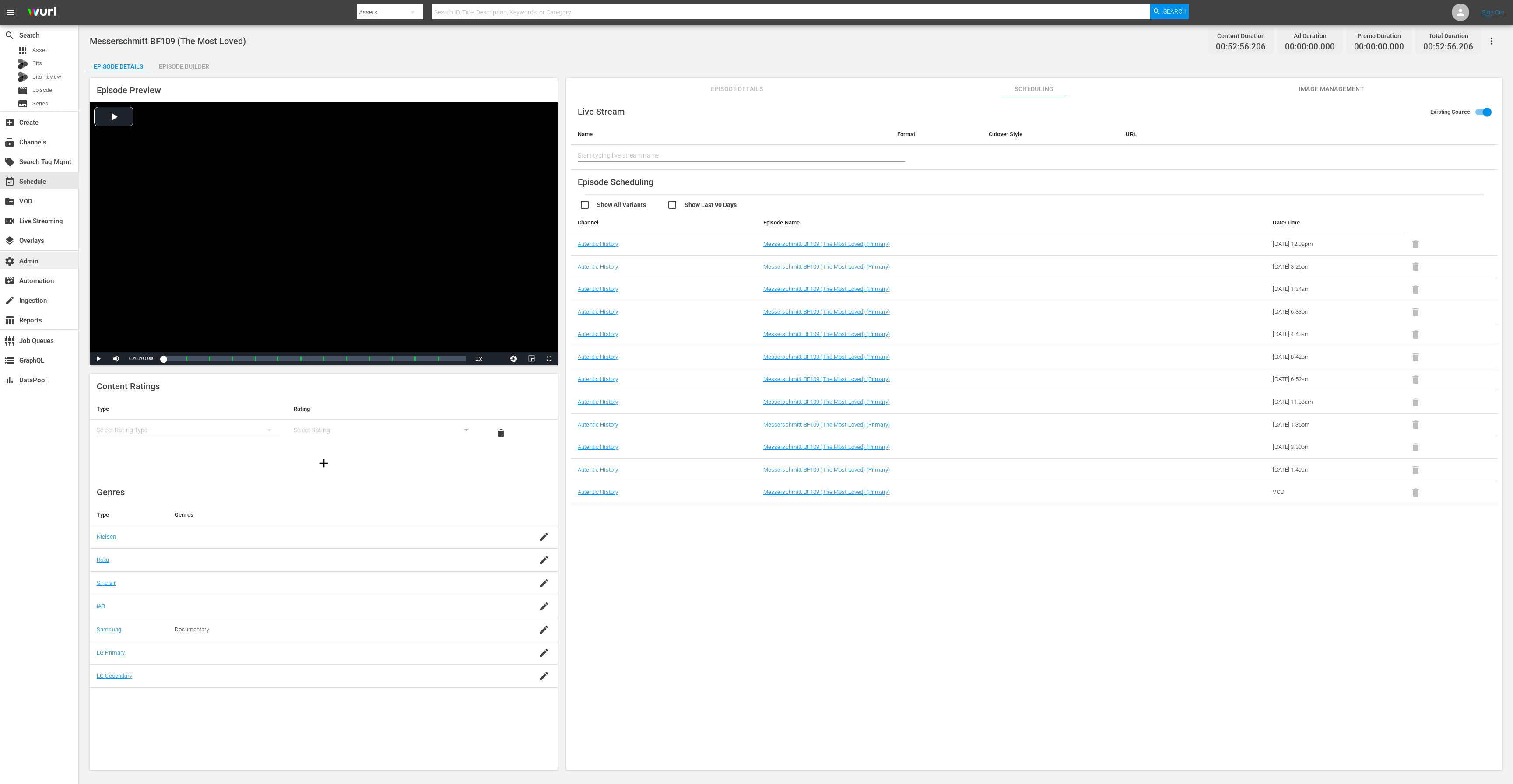
click at [32, 259] on div "settings Admin" at bounding box center [24, 260] width 49 height 8
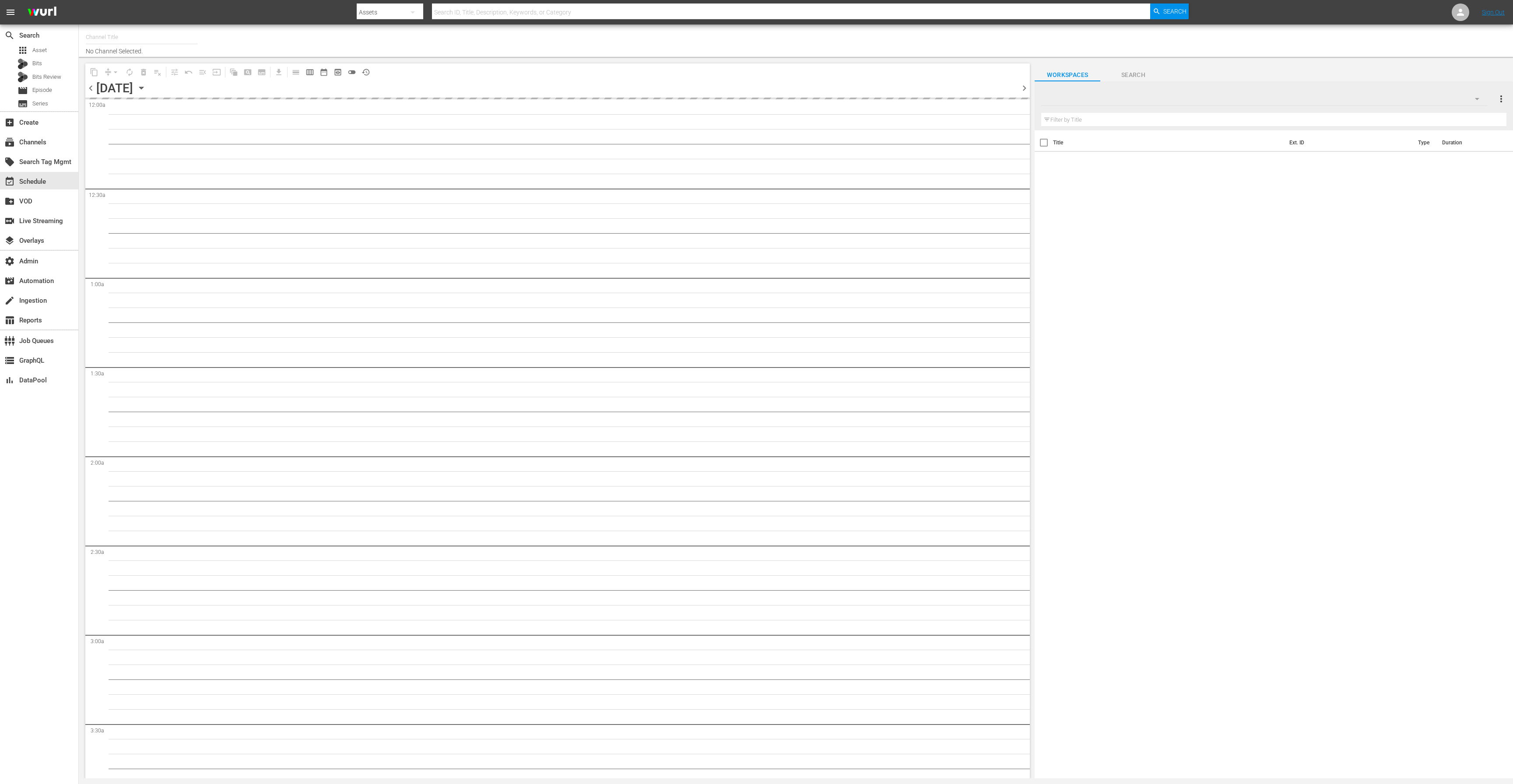
type input "Autentic History (1501)"
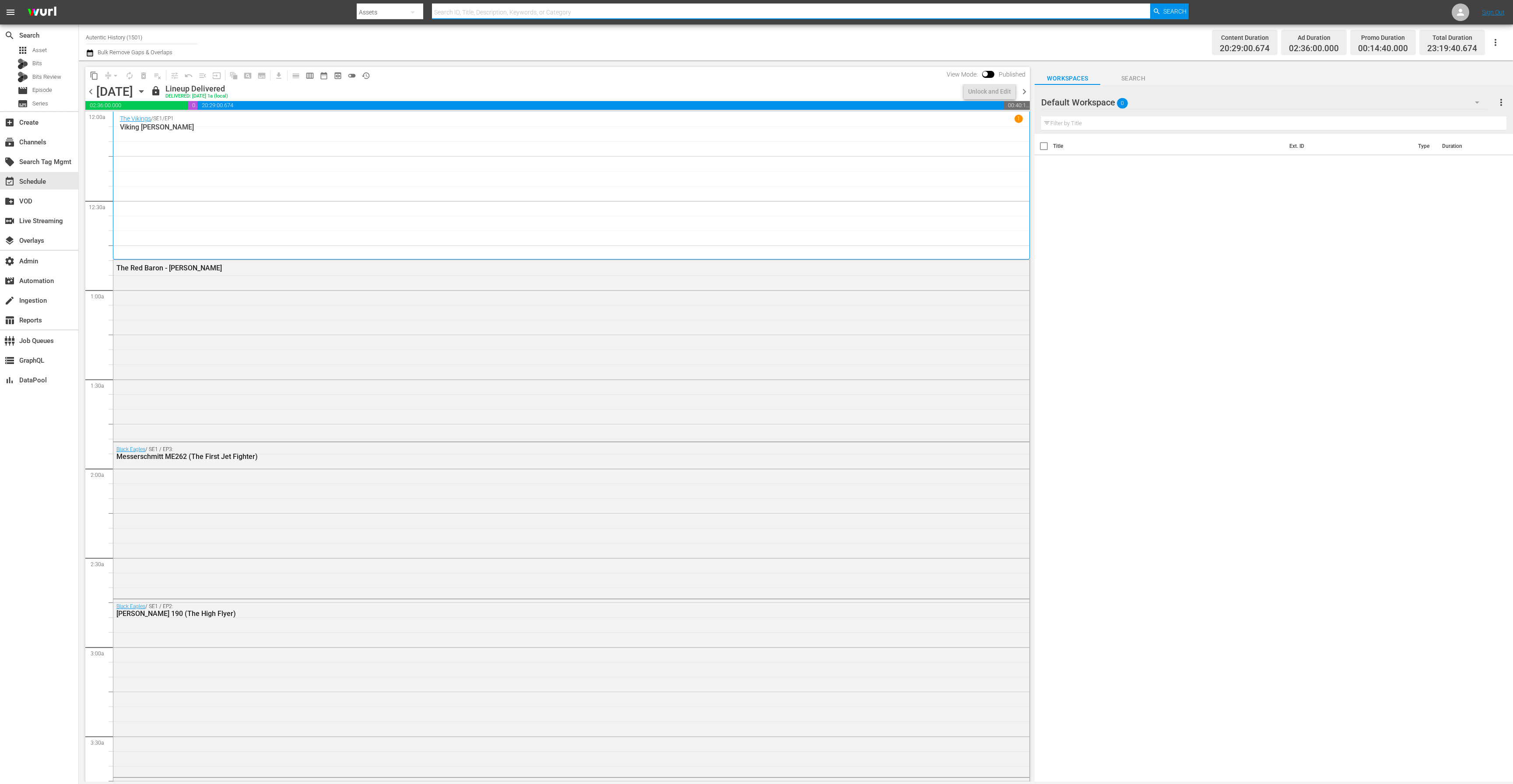
click at [491, 6] on input "text" at bounding box center [791, 12] width 718 height 21
paste input "184248628"
type input "184248628"
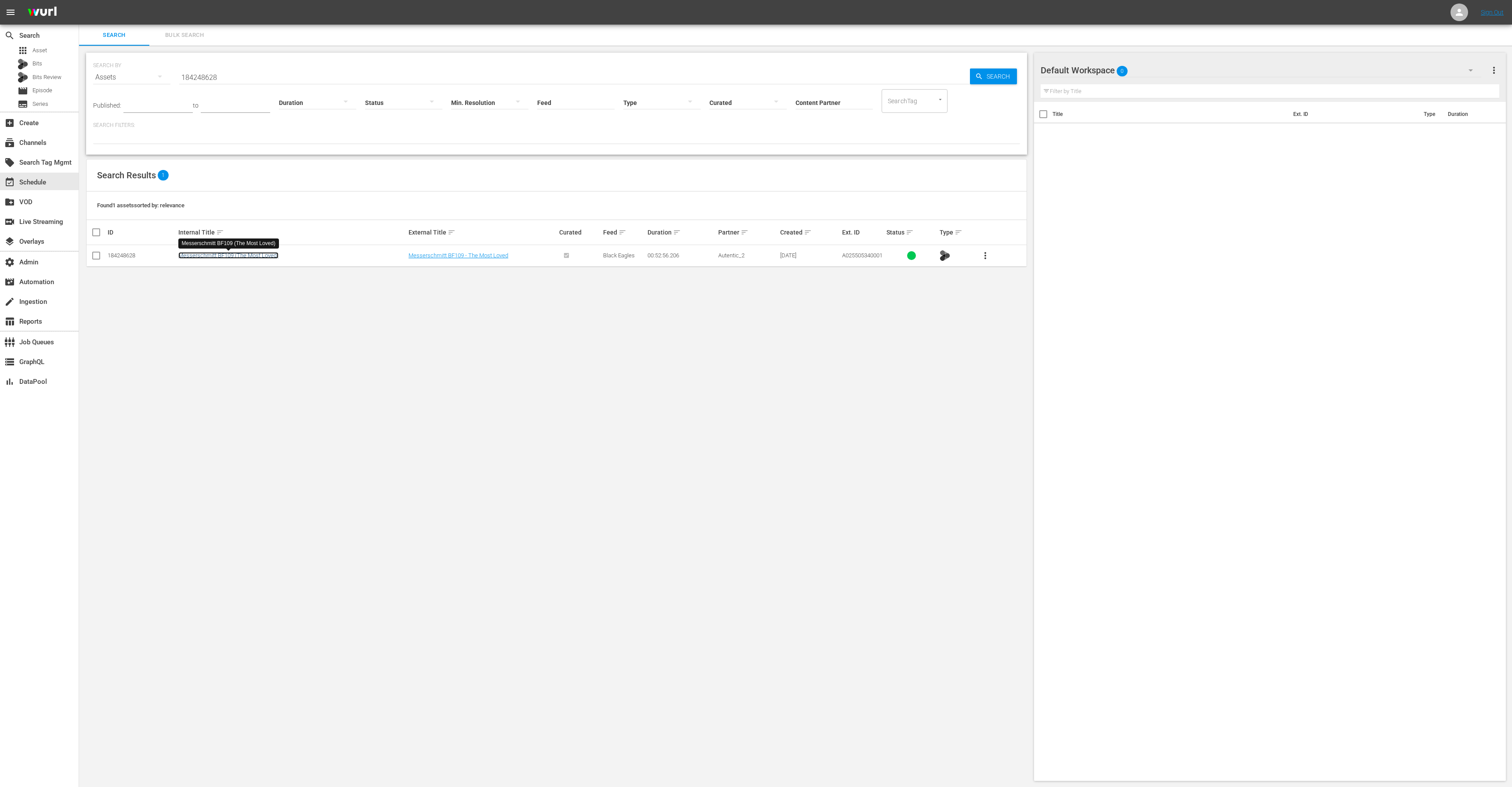
click at [206, 257] on link "Messerschmitt BF109 (The Most Loved)" at bounding box center [229, 255] width 100 height 6
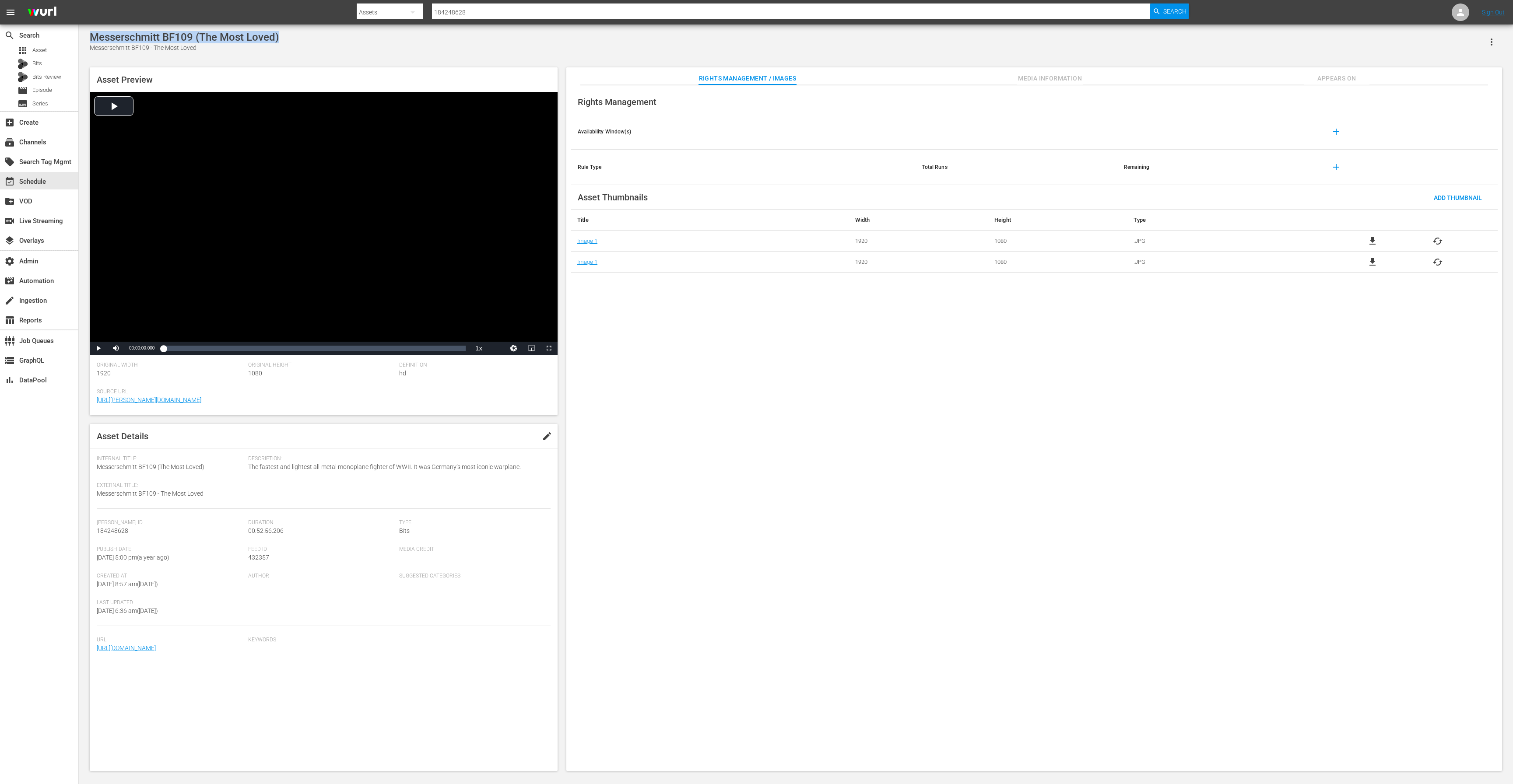
drag, startPoint x: 288, startPoint y: 39, endPoint x: 82, endPoint y: 32, distance: 206.1
click at [82, 32] on div "Messerschmitt BF109 (The Most Loved) Messerschmitt BF109 - The Most Loved Asset…" at bounding box center [796, 399] width 1434 height 749
copy div "Messerschmitt BF109 (The Most Loved)"
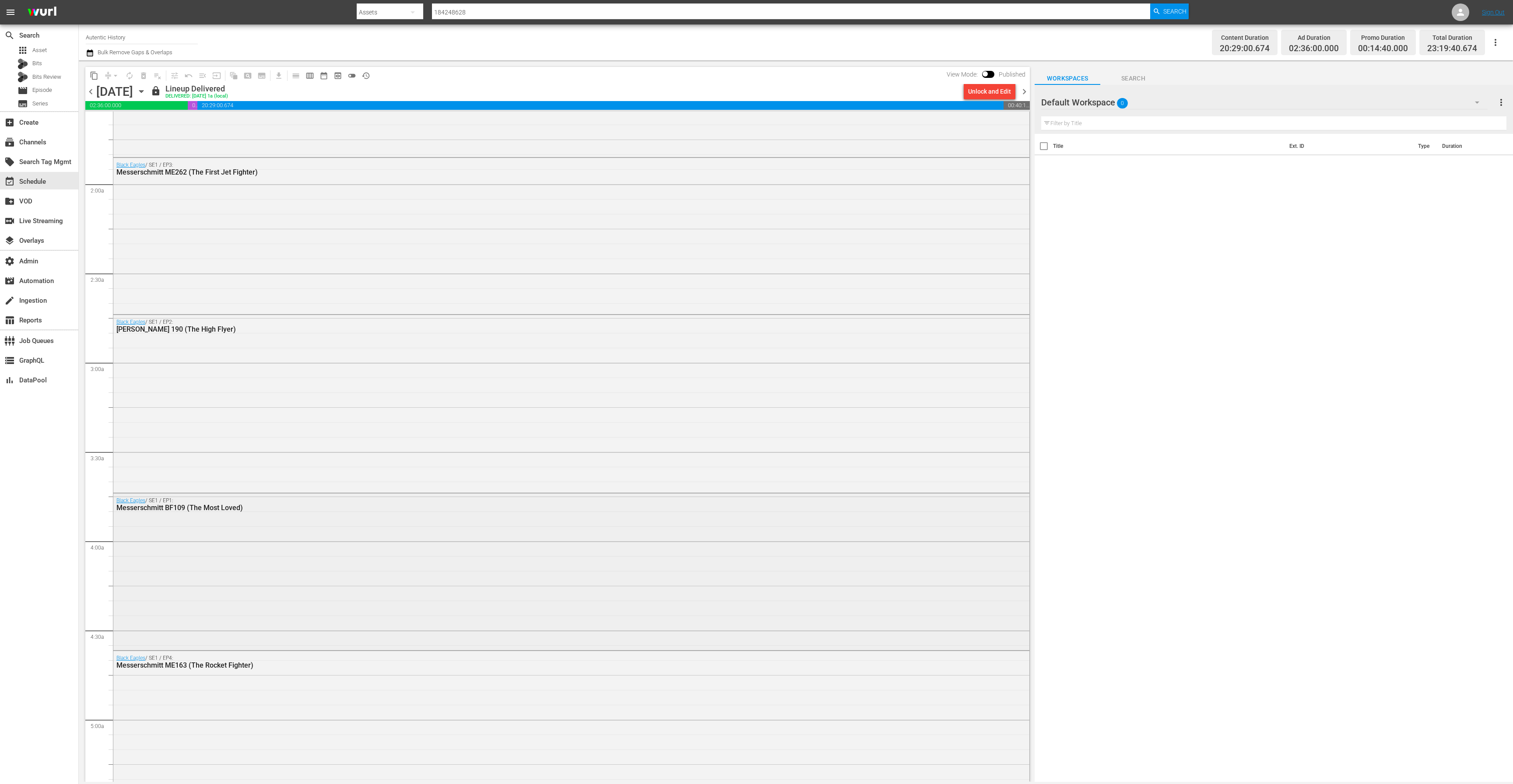
scroll to position [298, 0]
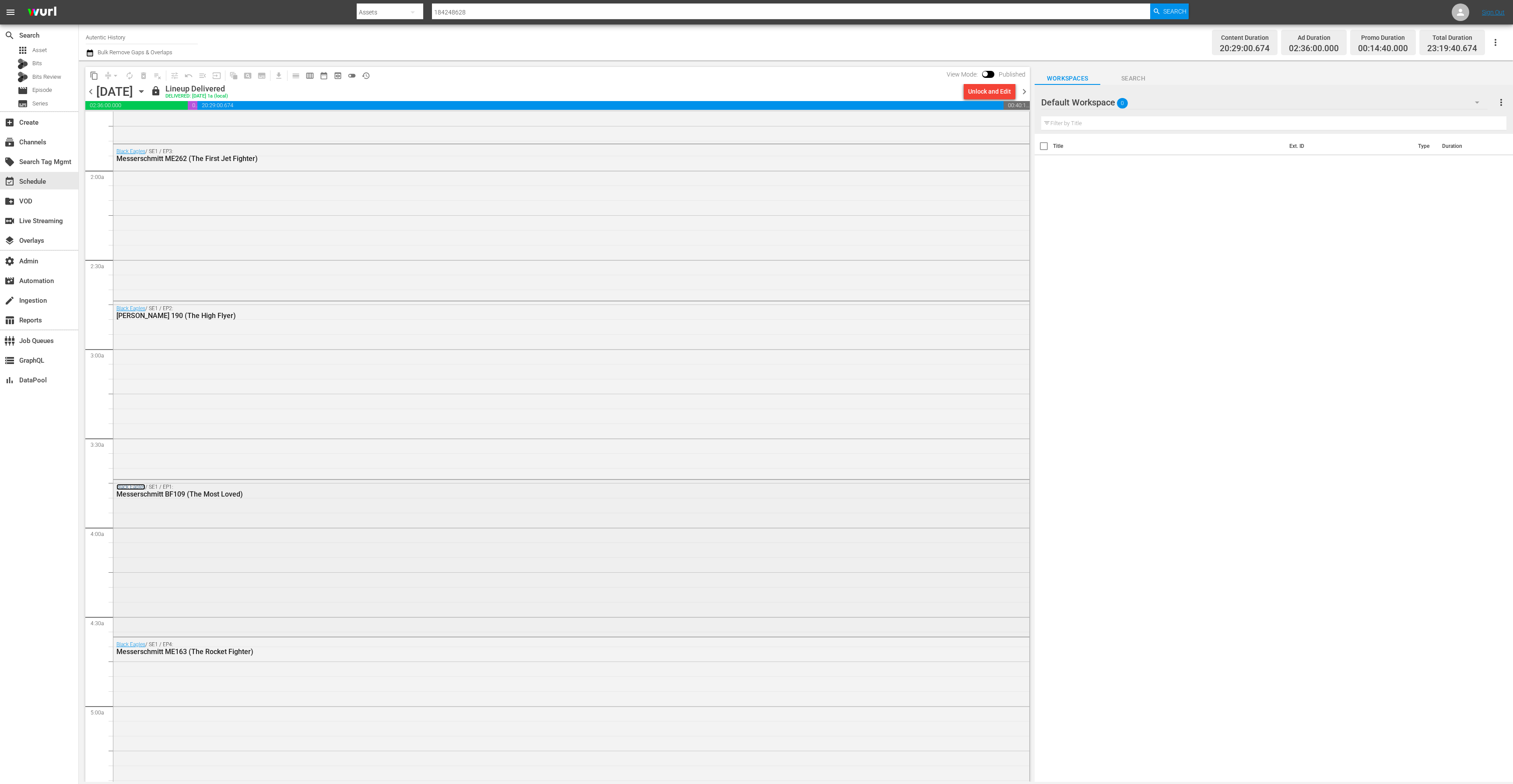
click at [141, 486] on link "Black Eagles" at bounding box center [130, 487] width 29 height 6
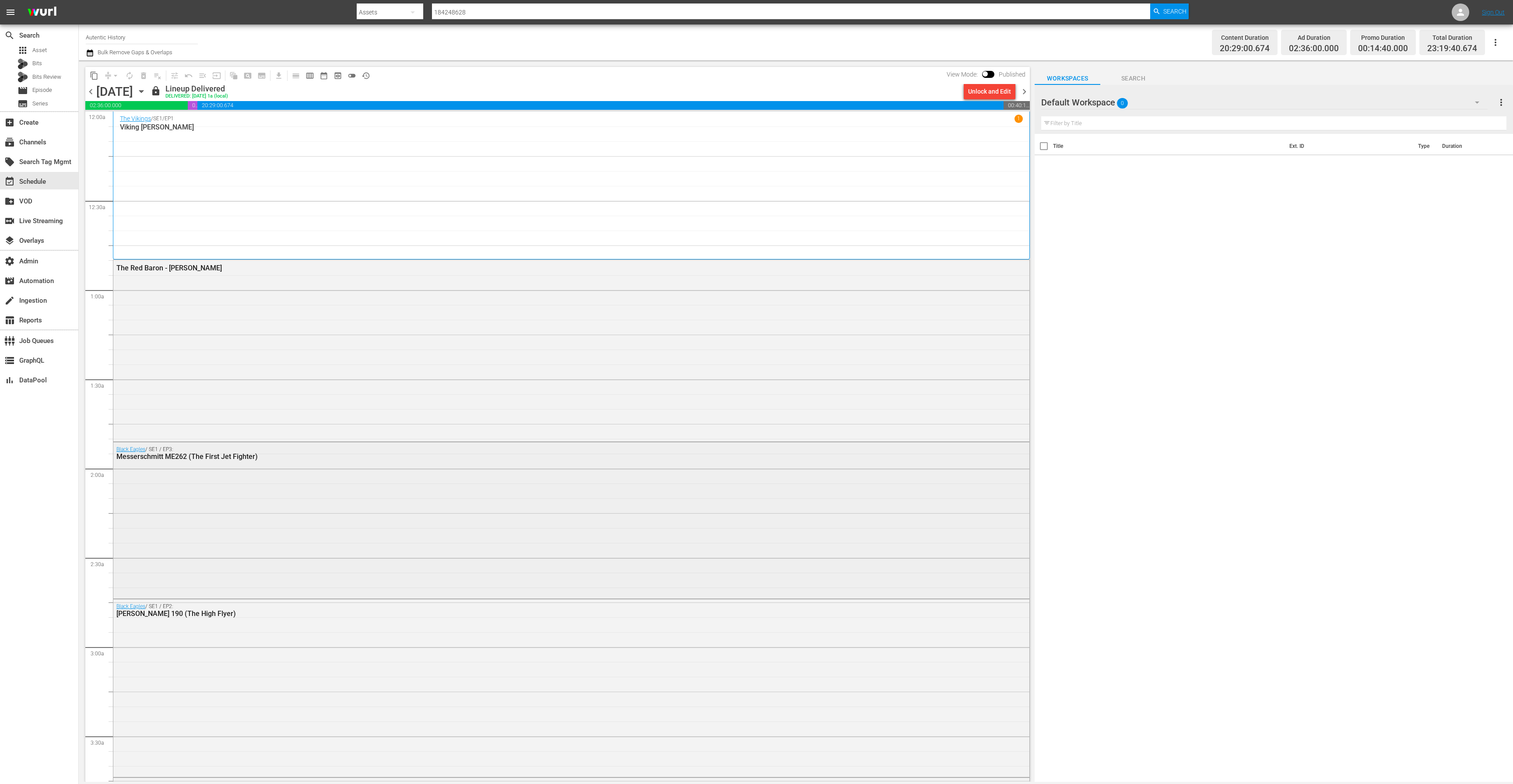
click at [210, 472] on div "Black Eagles / SE1 / EP3: Messerschmitt ME262 (The First Jet Fighter)" at bounding box center [571, 520] width 916 height 155
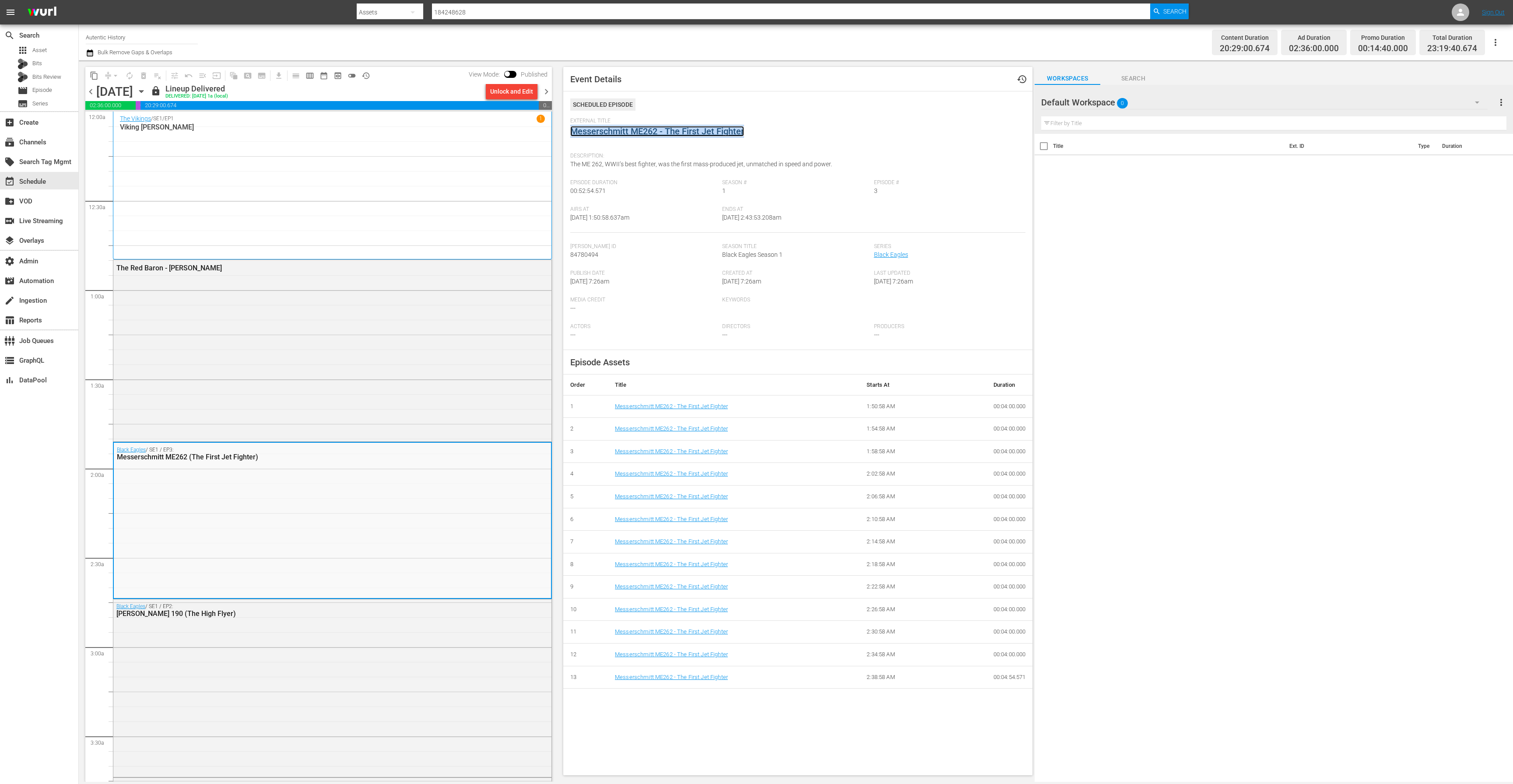
click at [597, 135] on link "Messerschmitt ME262 - The First Jet Fighter" at bounding box center [657, 132] width 174 height 11
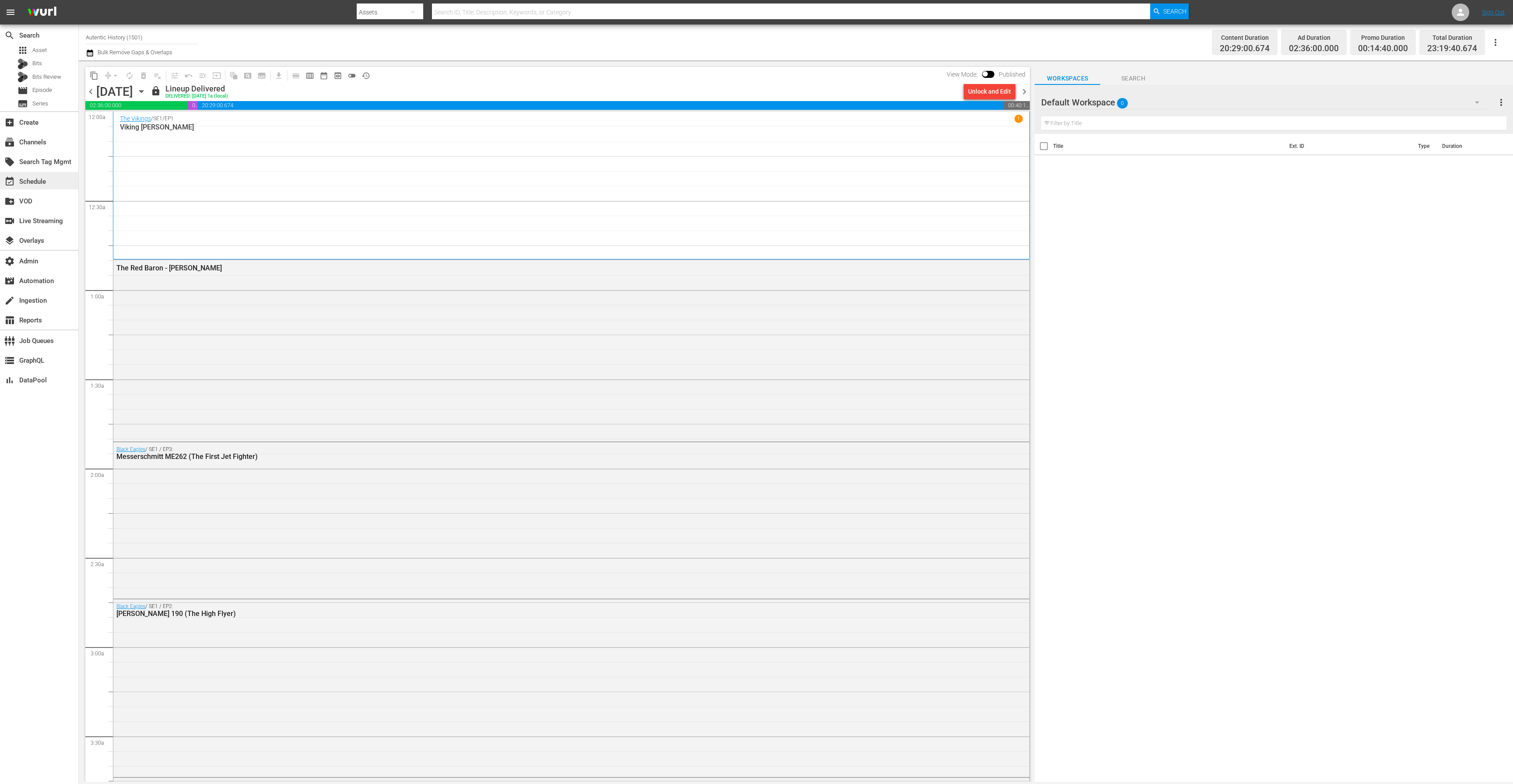
click at [30, 179] on div "event_available Schedule" at bounding box center [24, 180] width 49 height 8
click at [1503, 42] on button "button" at bounding box center [1495, 42] width 21 height 21
click at [1504, 100] on span "more_vert" at bounding box center [1501, 102] width 11 height 11
drag, startPoint x: 603, startPoint y: 49, endPoint x: 599, endPoint y: 53, distance: 5.7
click at [603, 49] on div "Channel Title Autentic History (1501) Bulk Remove Gaps & Overlaps" at bounding box center [473, 42] width 775 height 32
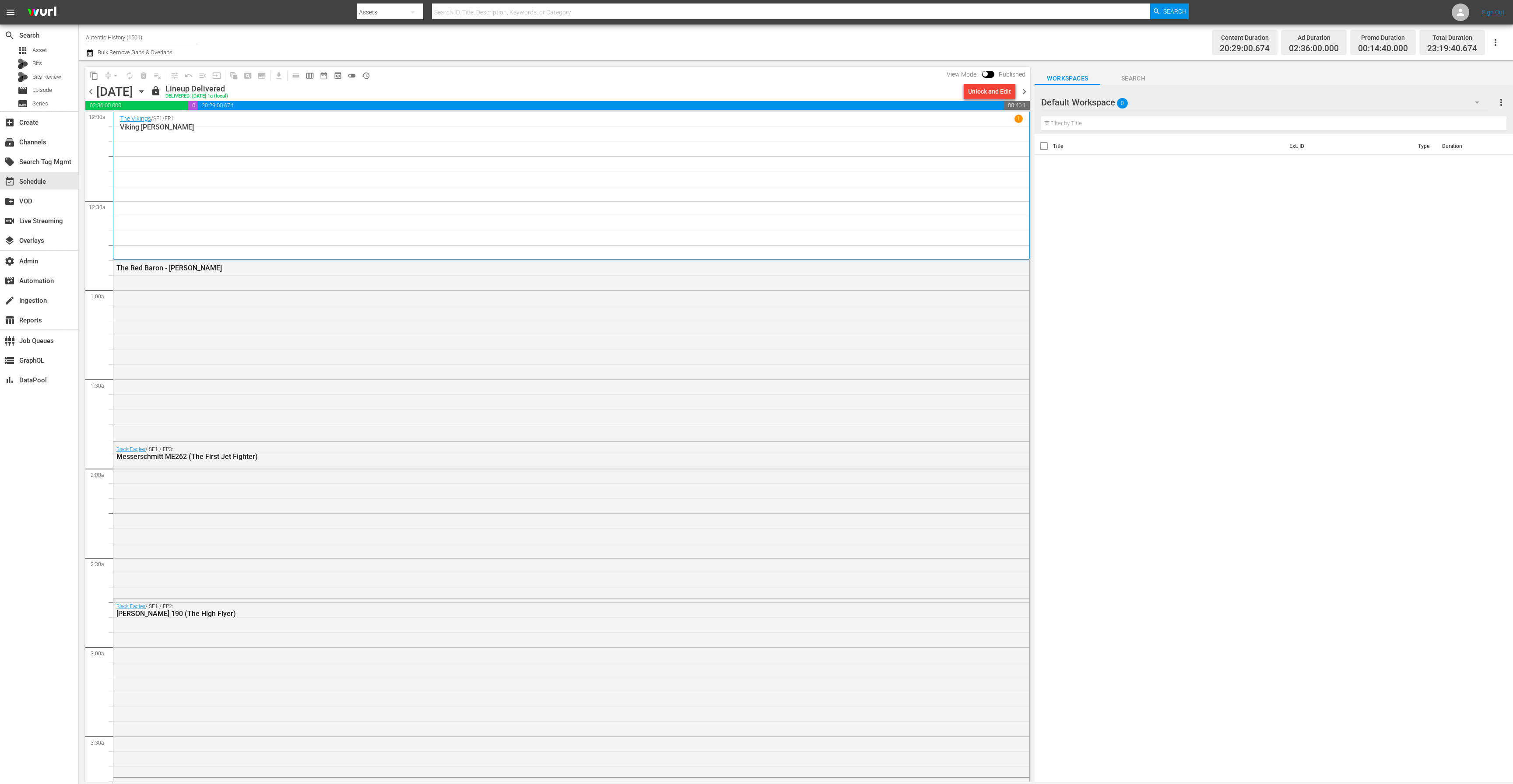
click at [139, 39] on input "Autentic History (1501)" at bounding box center [142, 37] width 112 height 21
click at [140, 37] on input "Autentic History (1501)" at bounding box center [142, 37] width 112 height 21
click at [140, 35] on input "Autentic History (1501)" at bounding box center [142, 37] width 112 height 21
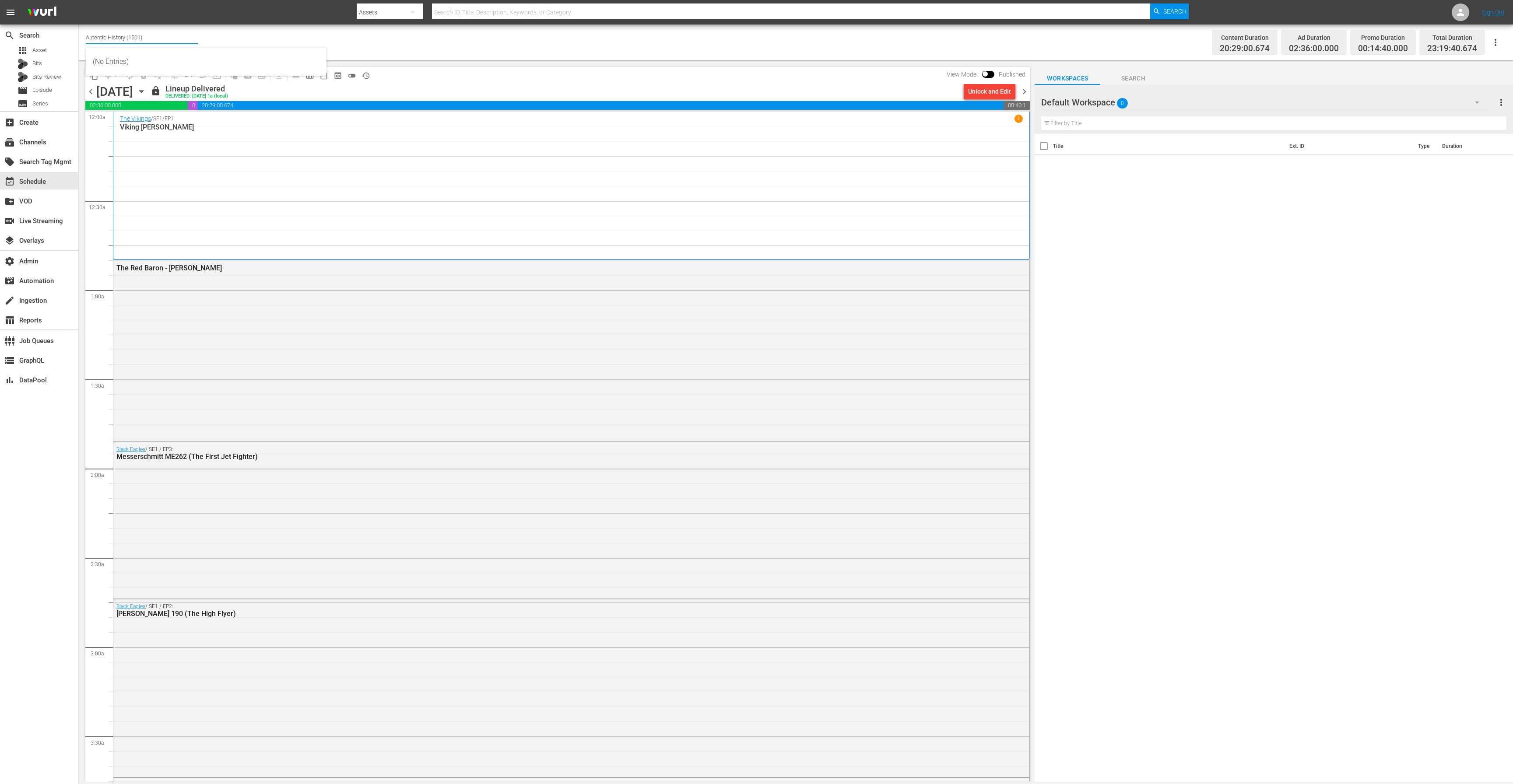
click at [140, 35] on input "Autentic History (1501)" at bounding box center [142, 37] width 112 height 21
click at [188, 100] on div "MSG SportsZone - Roku Feed (1582 - amc_msgsportszone_3)" at bounding box center [206, 104] width 227 height 21
type input "MSG SportsZone - Roku Feed (1582 - amc_msgsportszone_3)"
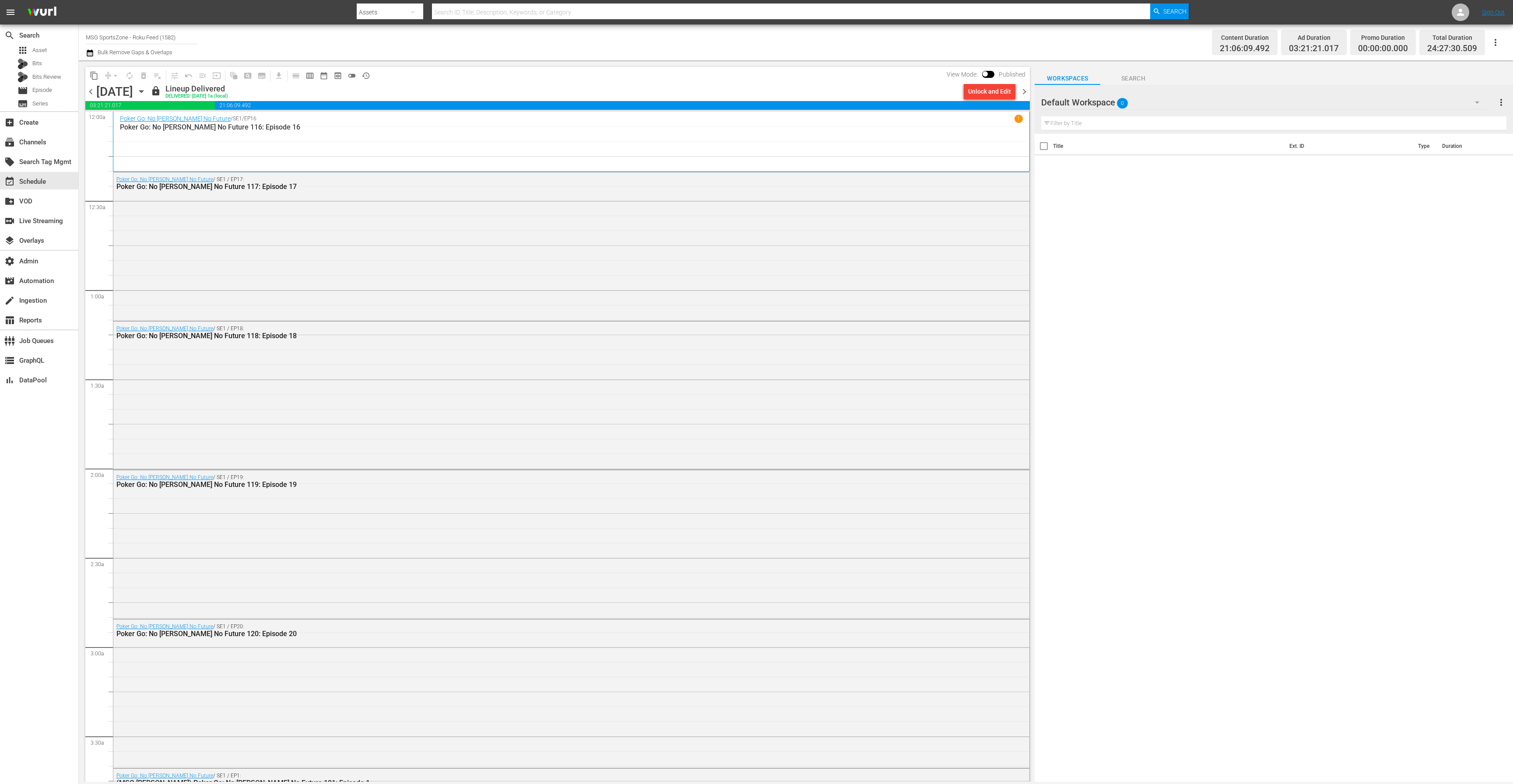
click at [1501, 47] on button "button" at bounding box center [1495, 42] width 21 height 21
click at [1340, 83] on div "Workspaces Search" at bounding box center [1274, 76] width 478 height 18
click at [1478, 103] on icon "button" at bounding box center [1477, 102] width 11 height 11
click at [1478, 103] on div "Default Workspace (0)" at bounding box center [757, 392] width 1513 height 784
click at [1503, 102] on span "more_vert" at bounding box center [1501, 102] width 11 height 11
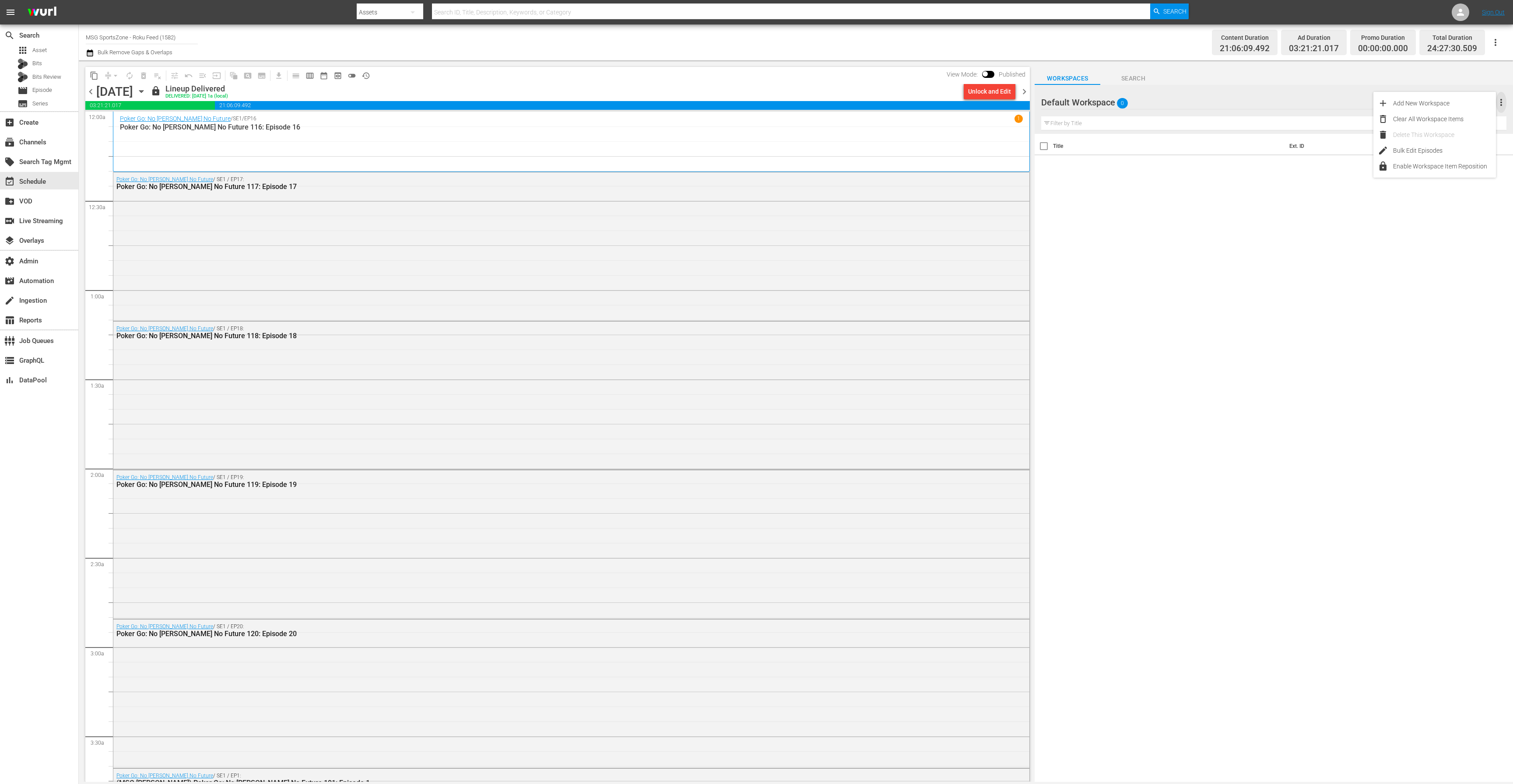
click at [1505, 101] on span "more_vert" at bounding box center [1501, 102] width 11 height 11
click at [31, 157] on div "local_offer Search Tag Mgmt" at bounding box center [24, 160] width 49 height 8
click at [35, 323] on div "table_chart Reports" at bounding box center [24, 319] width 49 height 8
click at [35, 143] on div "subscriptions Channels" at bounding box center [24, 140] width 49 height 8
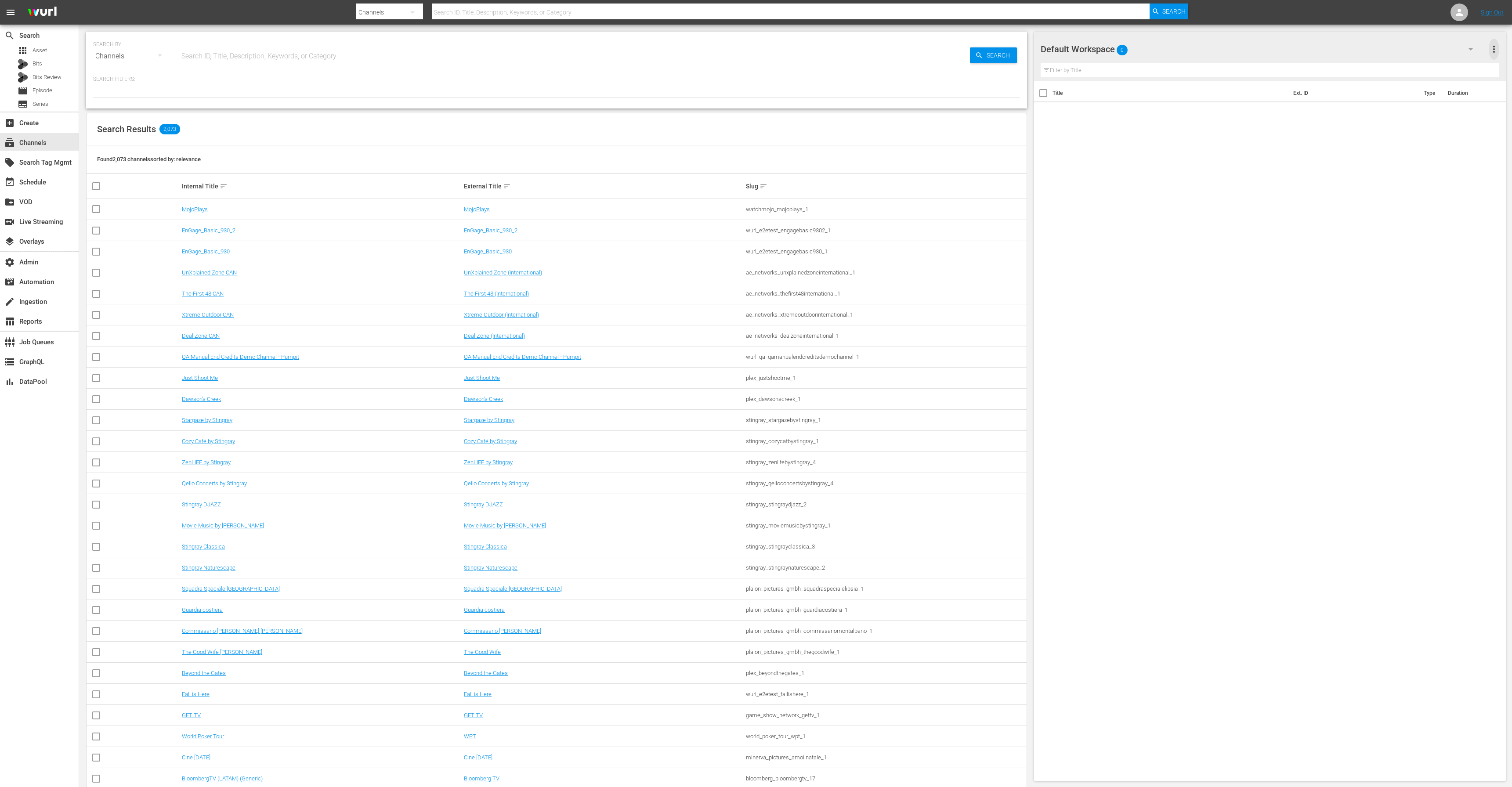
click at [1497, 52] on span "more_vert" at bounding box center [1494, 50] width 11 height 11
click at [1504, 46] on div "Default Workspace 0 Default more_vert Filter by Title" at bounding box center [1270, 56] width 472 height 49
click at [248, 55] on input "text" at bounding box center [574, 56] width 790 height 21
type input "aut"
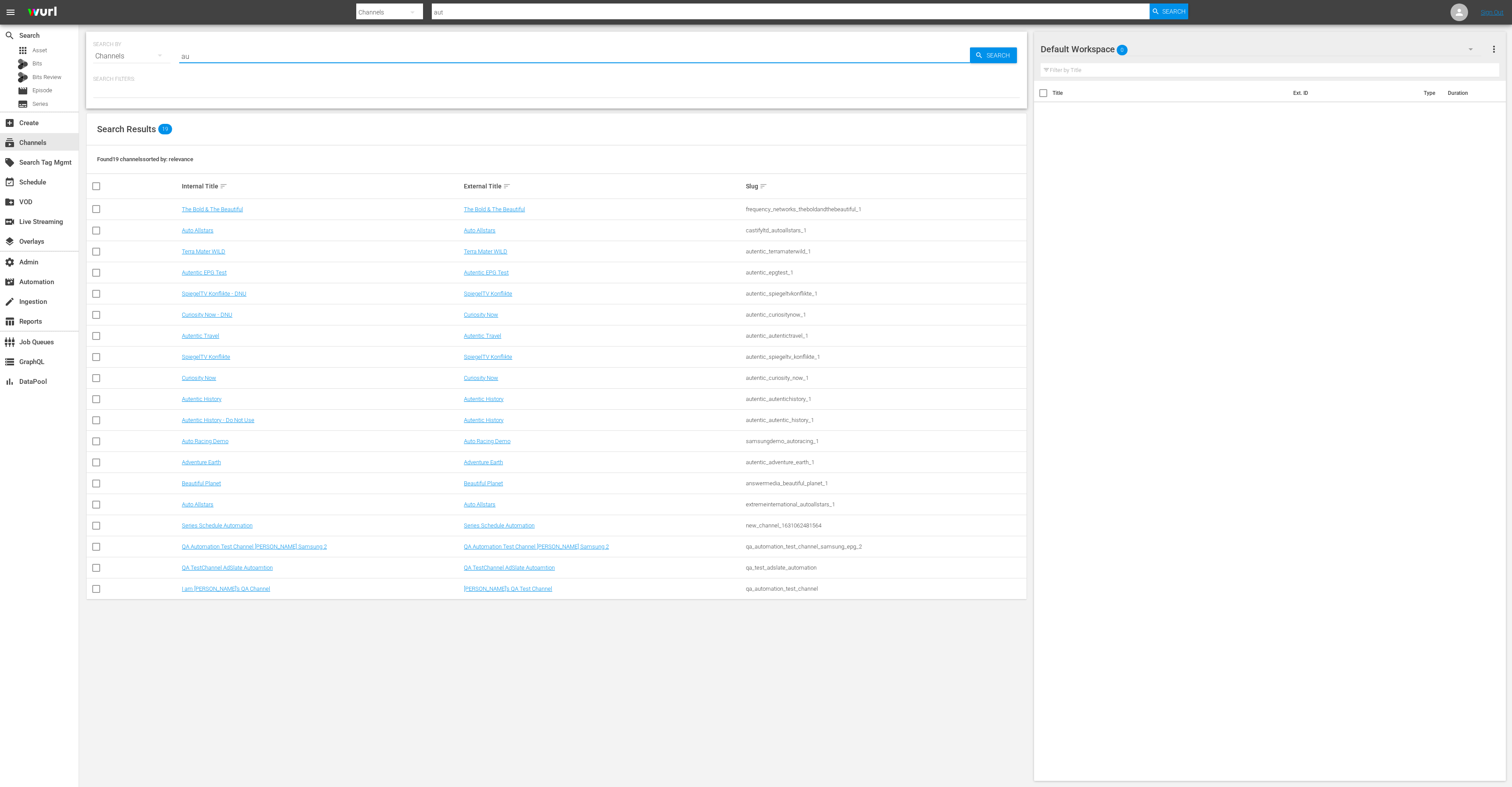
type input "a"
type input "history"
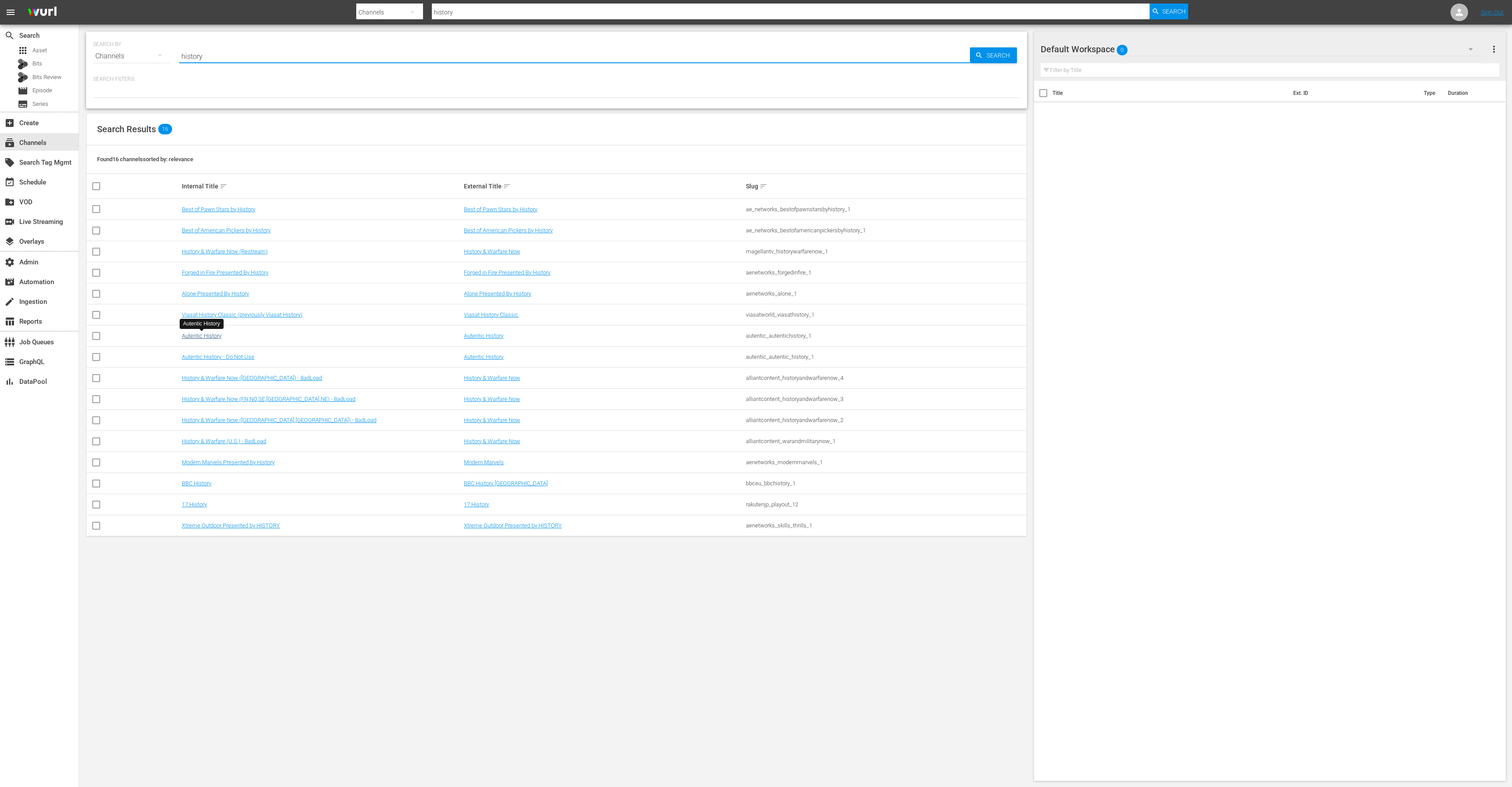
type input "history"
click at [203, 337] on link "Autentic History" at bounding box center [201, 335] width 39 height 6
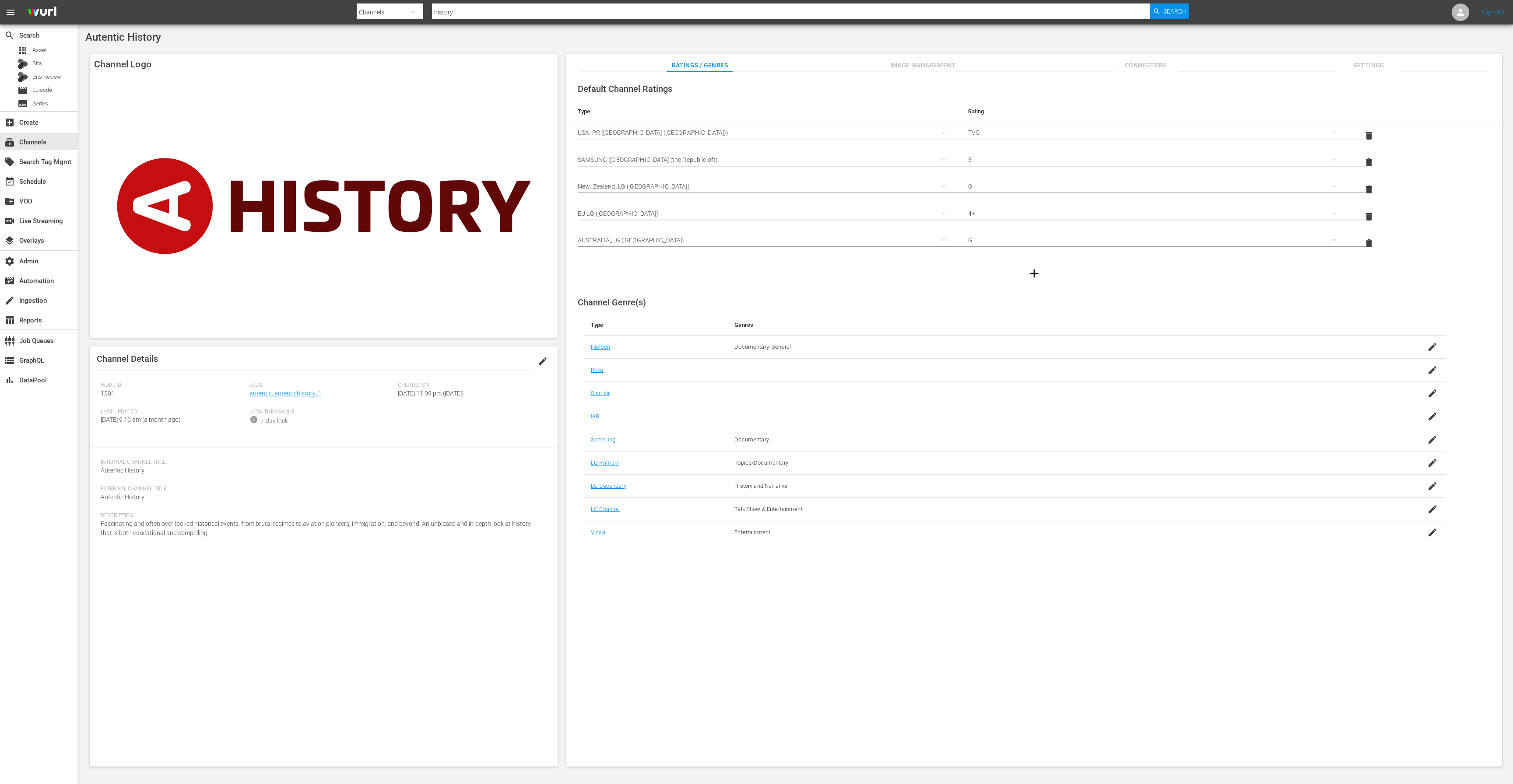
click at [933, 63] on span "Image Management" at bounding box center [923, 65] width 66 height 11
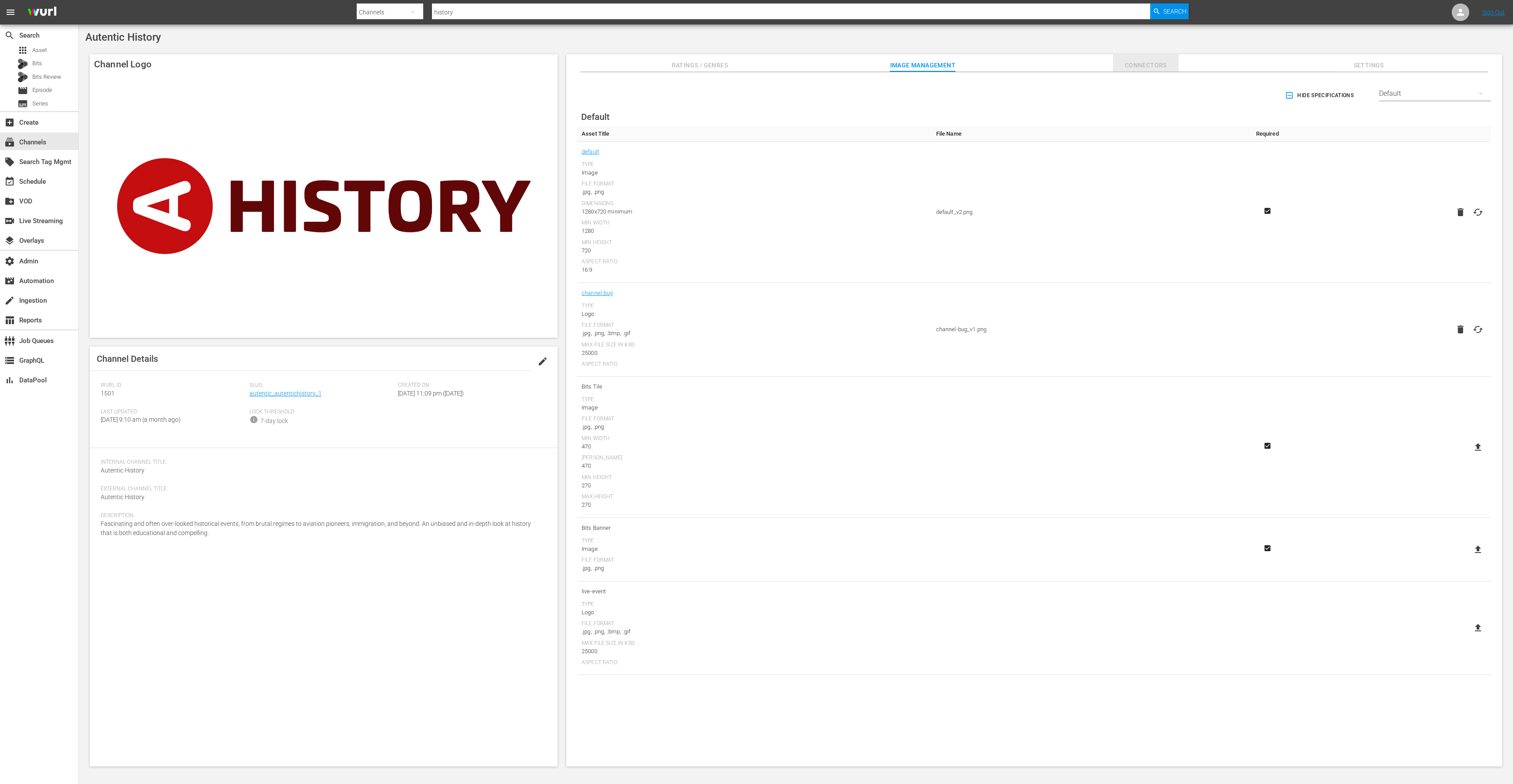
drag, startPoint x: 1141, startPoint y: 65, endPoint x: 1149, endPoint y: 62, distance: 8.5
click at [1141, 65] on span "Connectors" at bounding box center [1146, 65] width 66 height 11
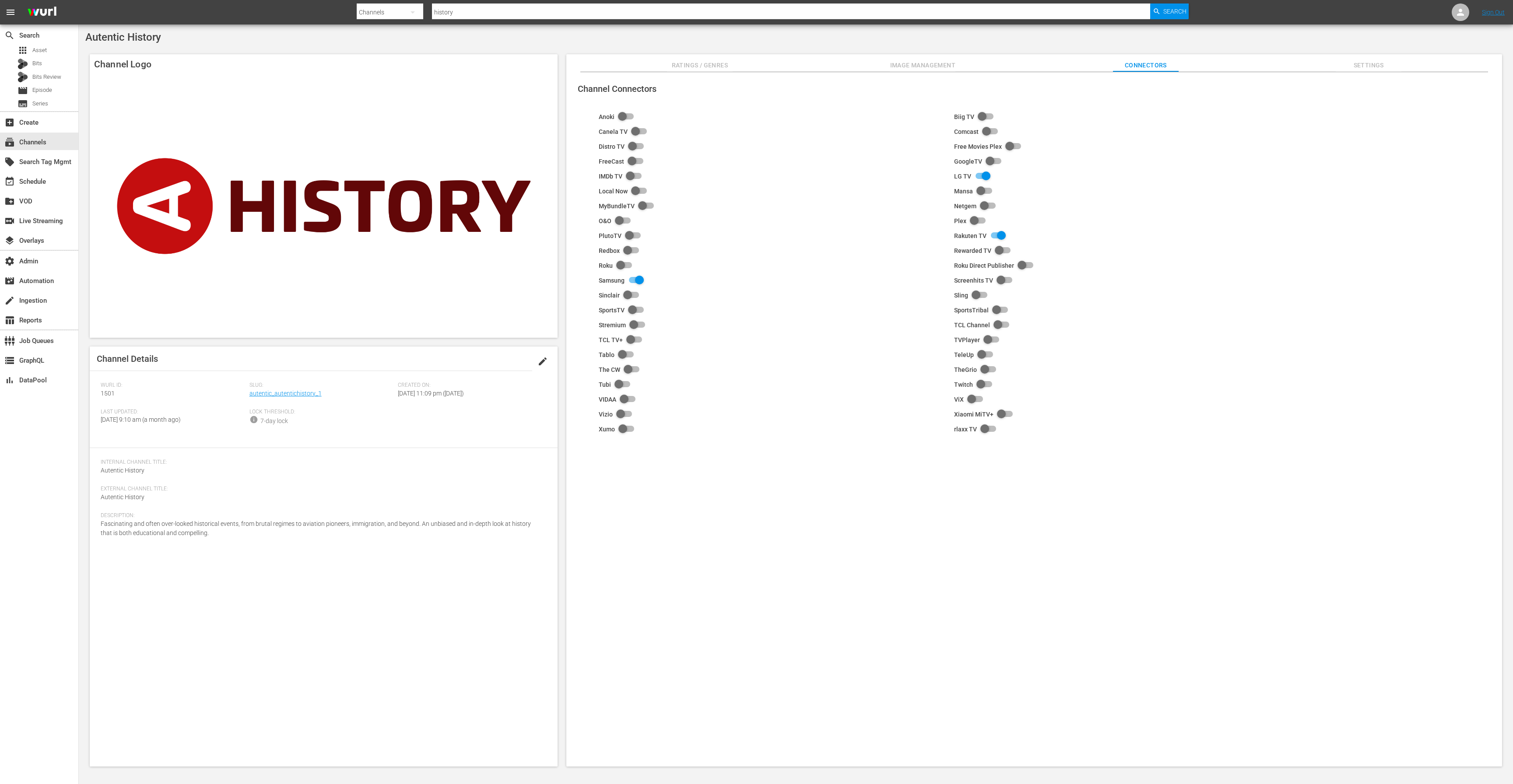
click at [1364, 65] on span "Settings" at bounding box center [1369, 65] width 66 height 11
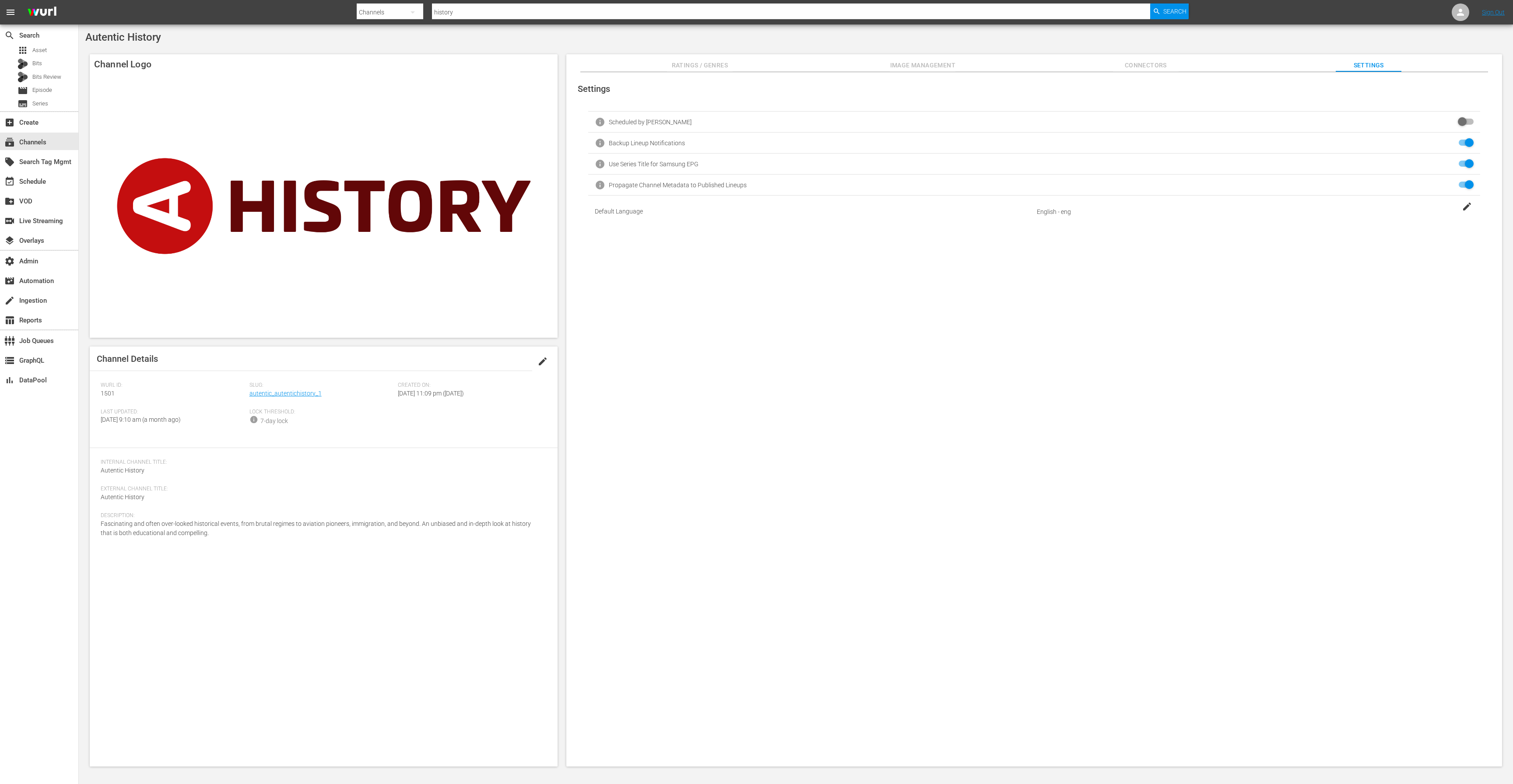
click at [1264, 54] on div "Ratings / Genres Image Management Connectors Settings" at bounding box center [1034, 63] width 892 height 18
